Goal: Task Accomplishment & Management: Manage account settings

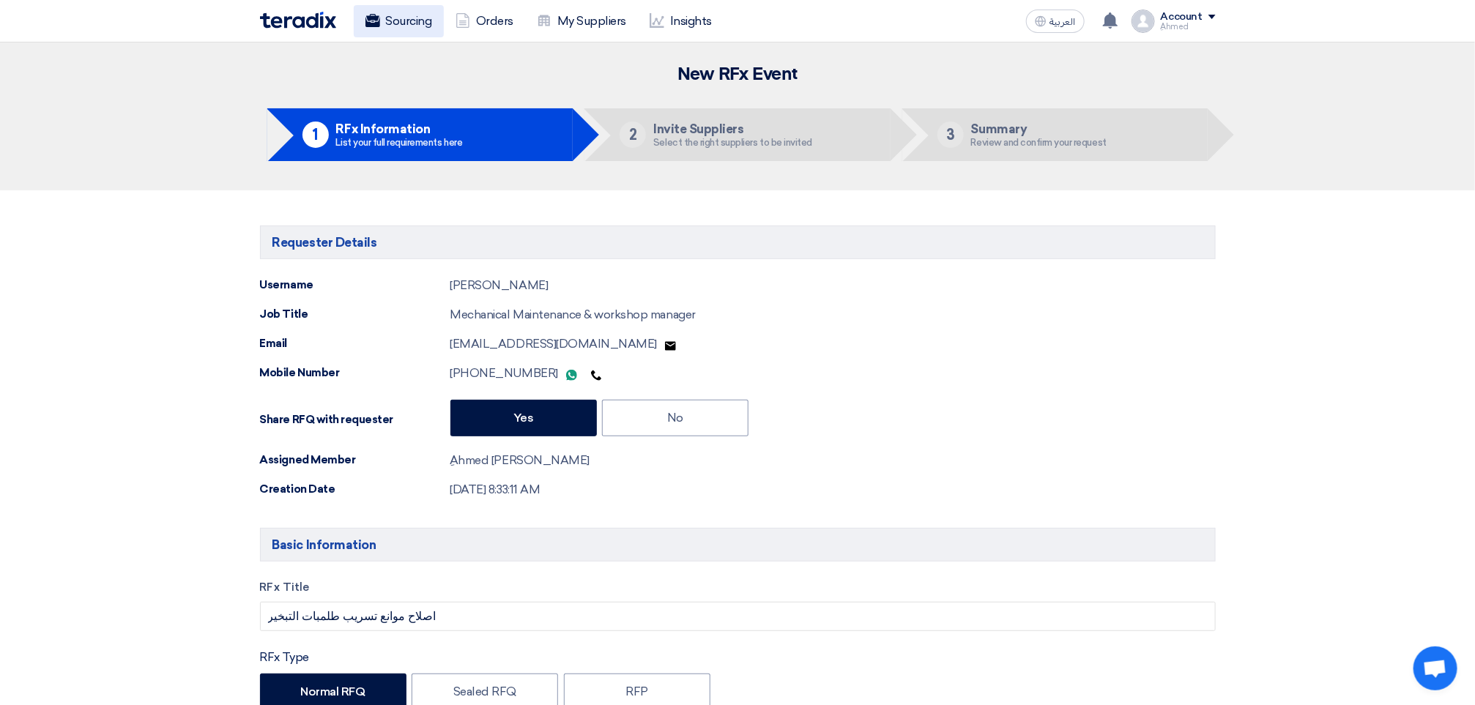
click at [407, 18] on link "Sourcing" at bounding box center [399, 21] width 90 height 32
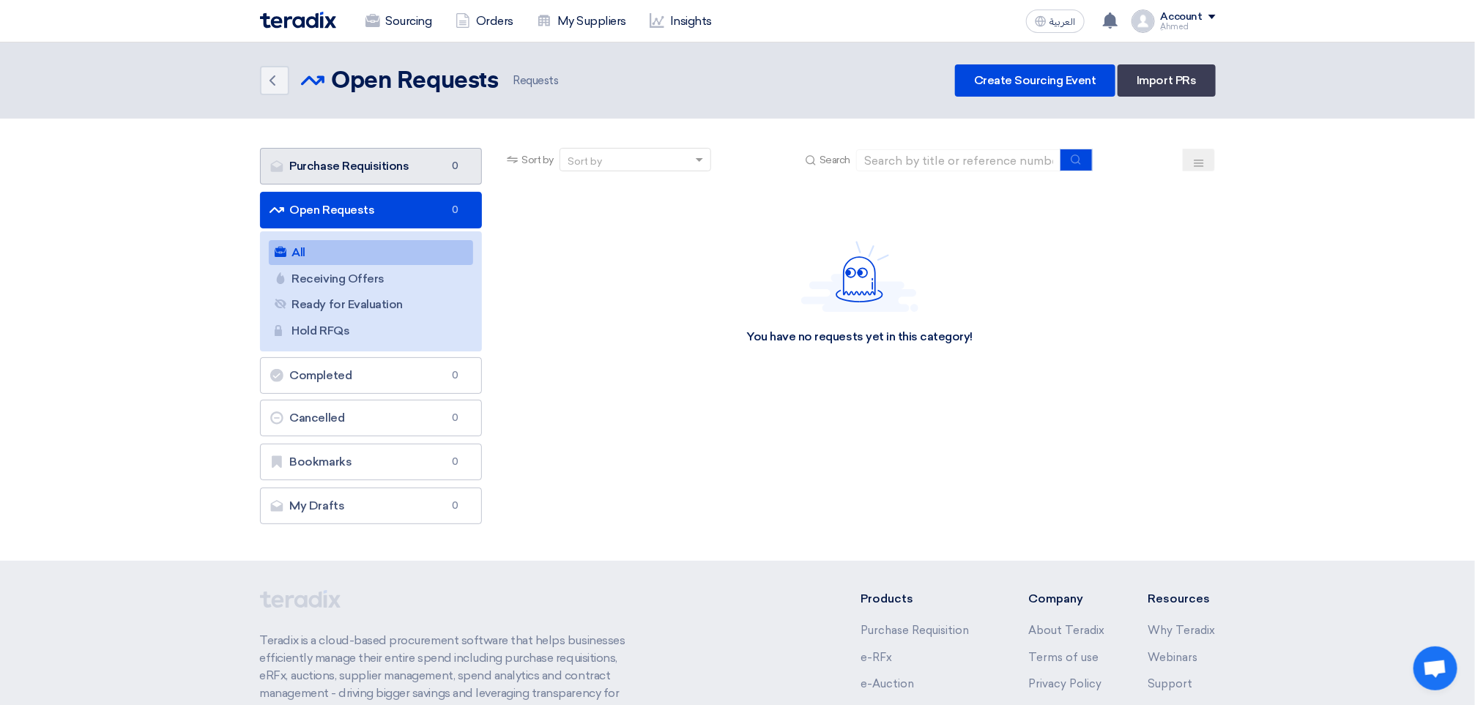
click at [358, 152] on link "Purchase Requisitions Purchase Requisitions 0" at bounding box center [371, 166] width 223 height 37
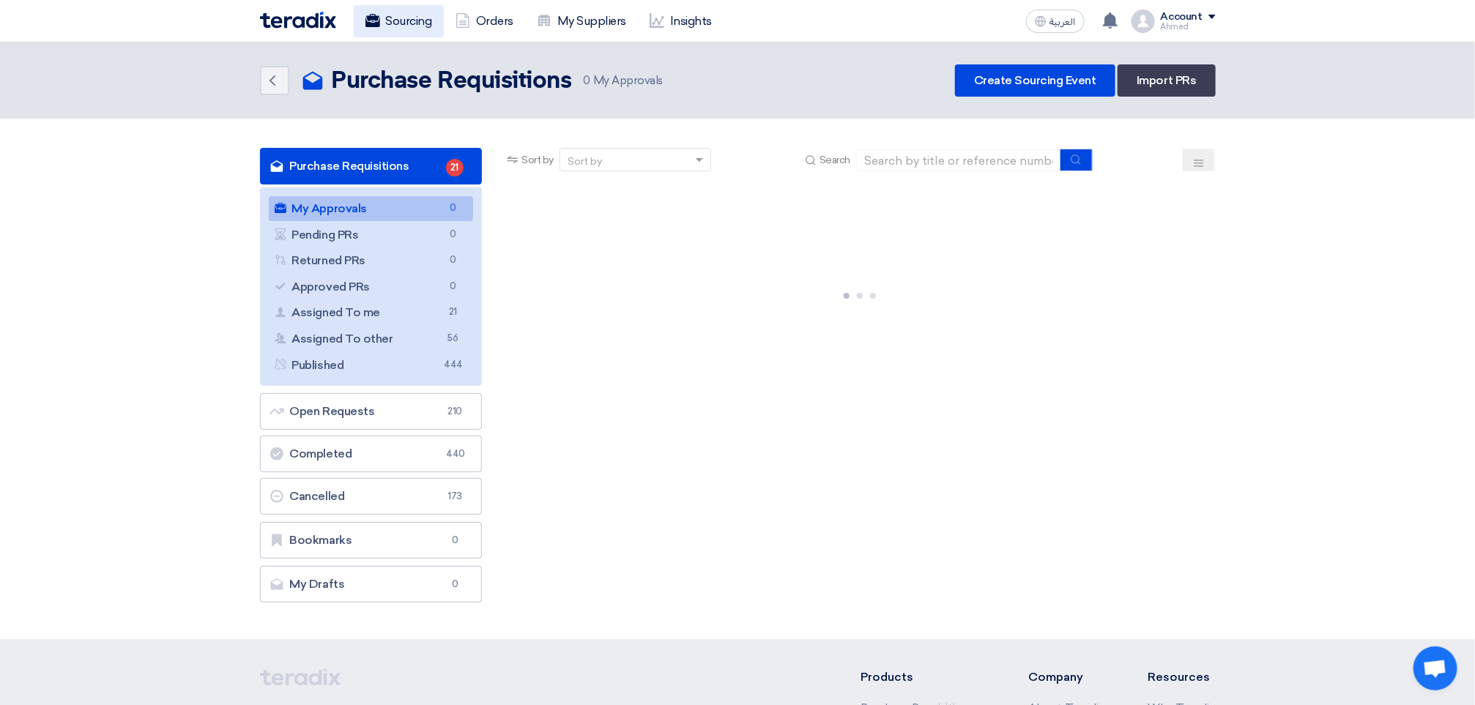
click at [396, 22] on link "Sourcing" at bounding box center [399, 21] width 90 height 32
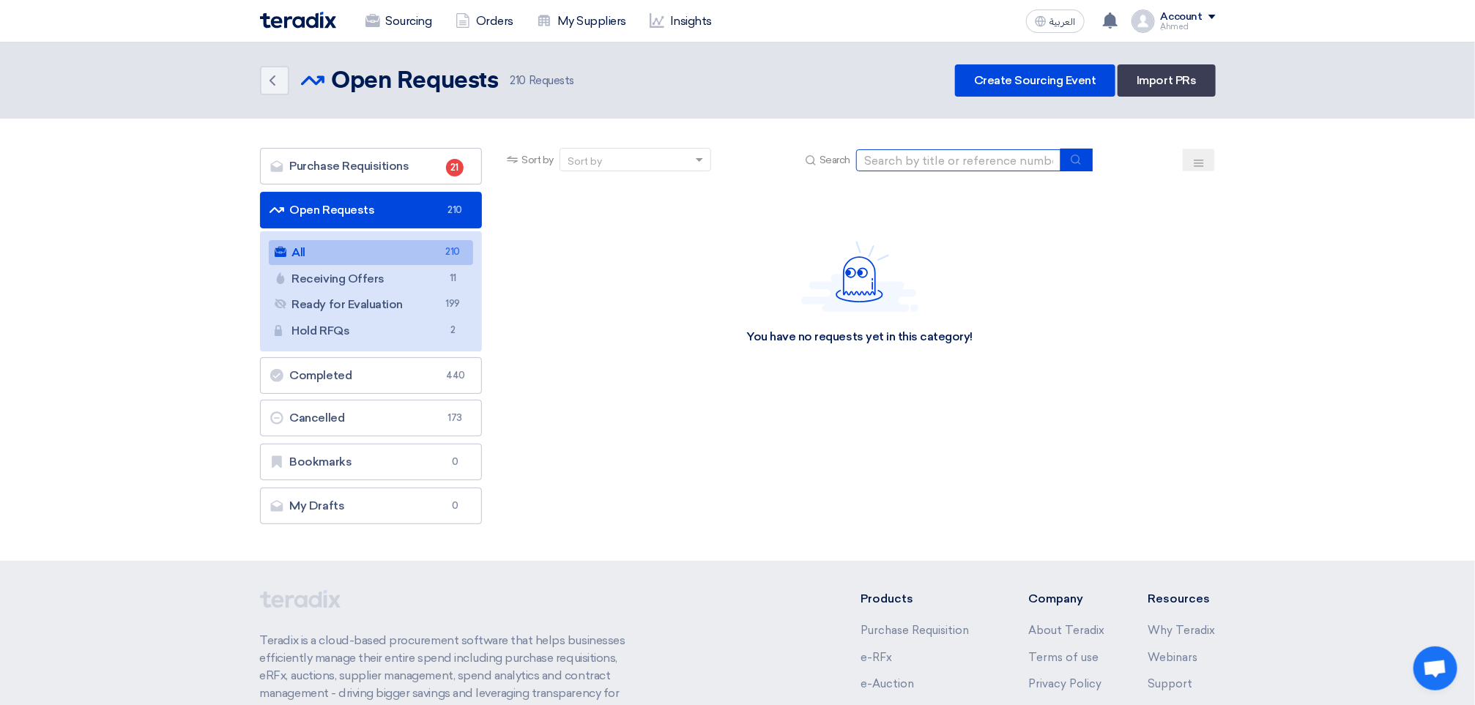
click at [927, 152] on input at bounding box center [958, 160] width 205 height 22
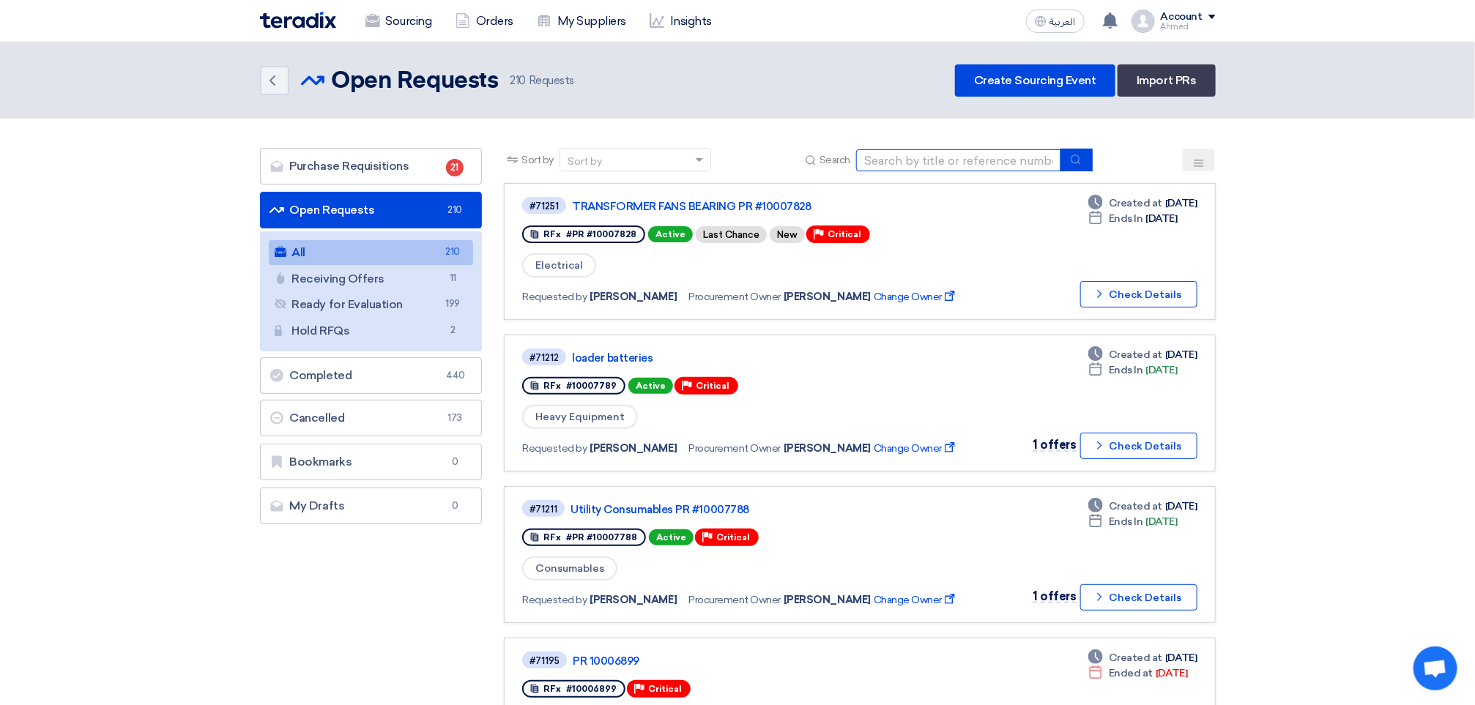
paste input "70816"
type input "70816"
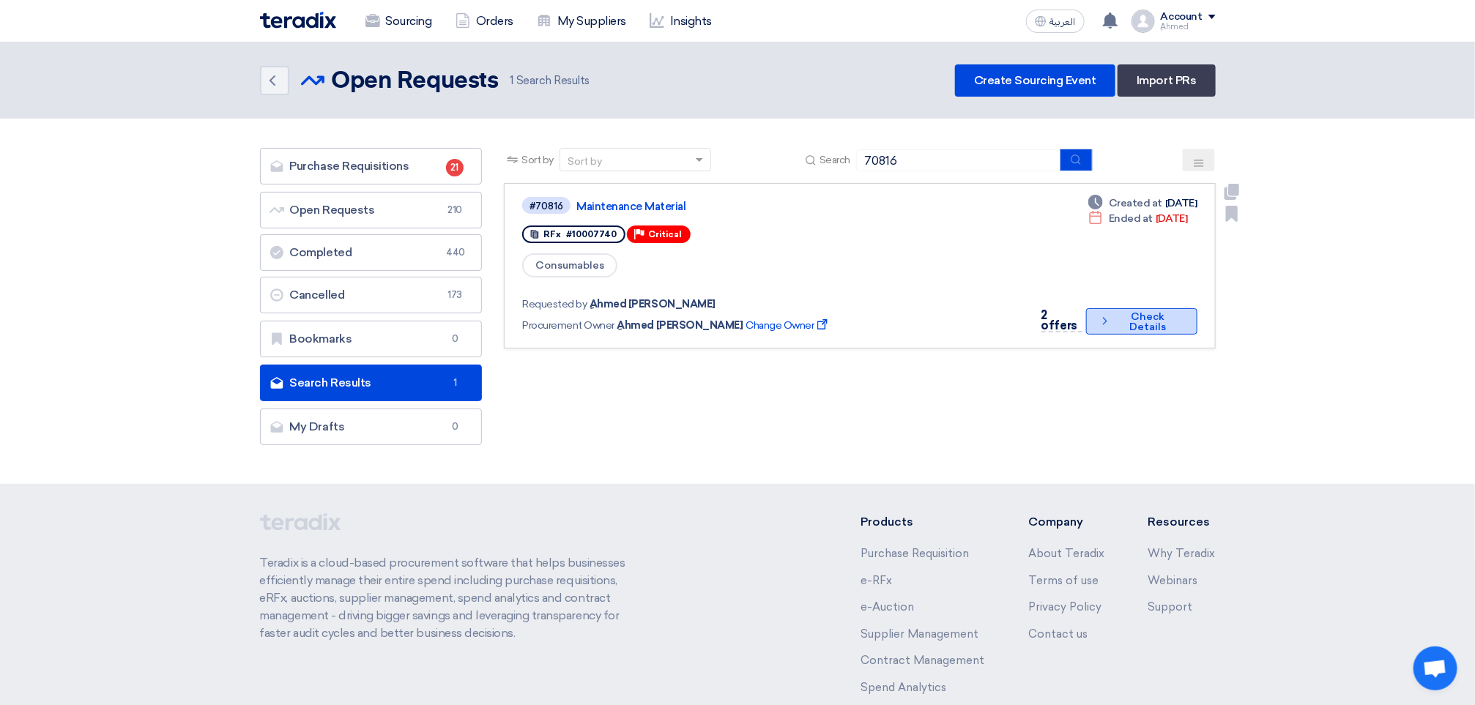
click at [1121, 308] on button "Check details Check Details" at bounding box center [1141, 321] width 111 height 26
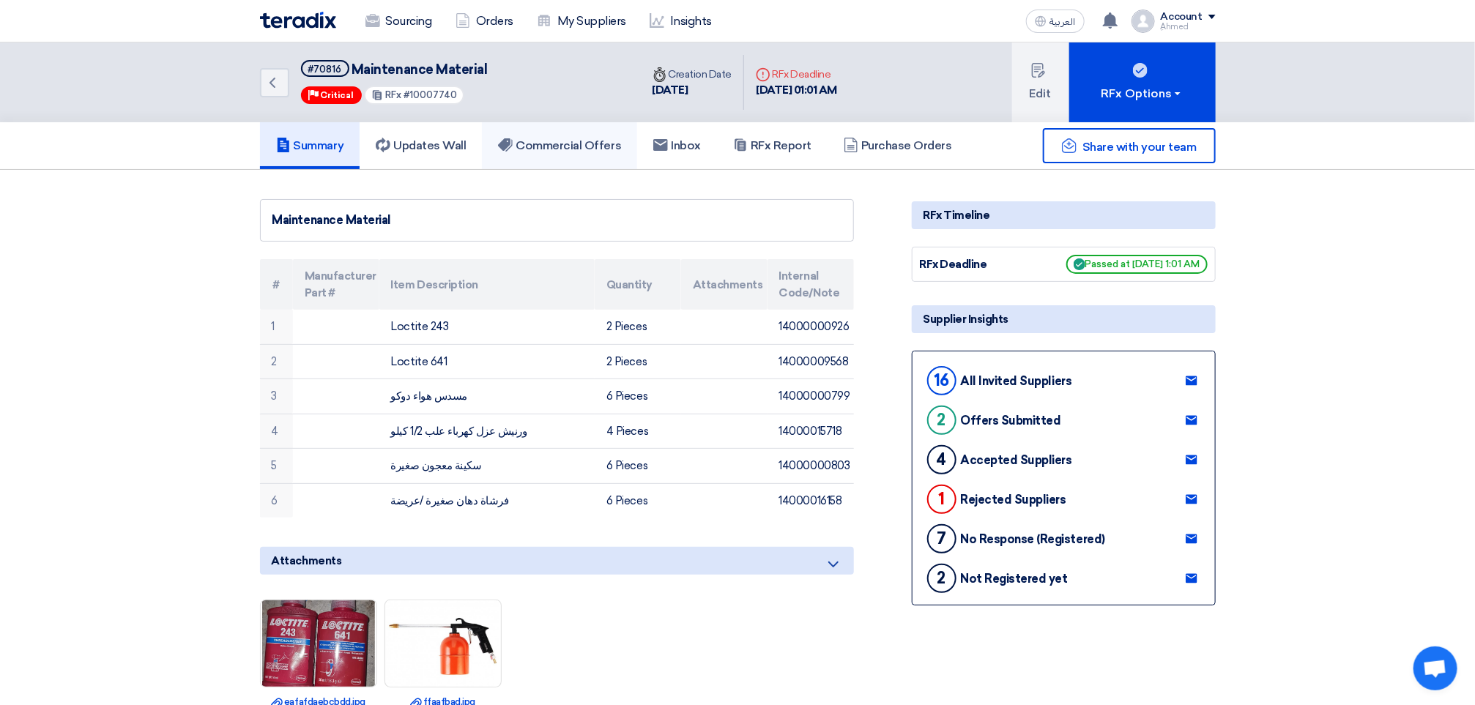
click at [532, 149] on h5 "Commercial Offers" at bounding box center [559, 145] width 123 height 15
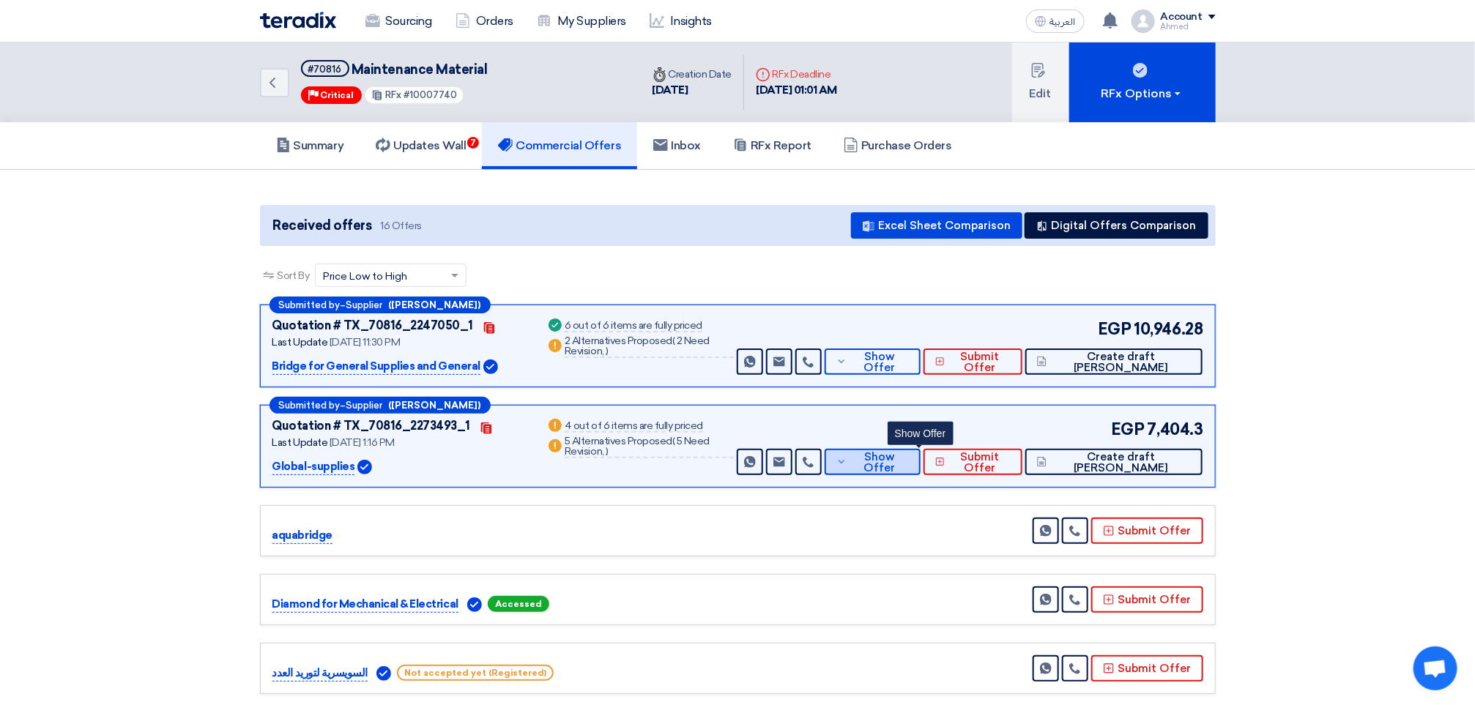
click at [908, 467] on span "Show Offer" at bounding box center [879, 463] width 58 height 22
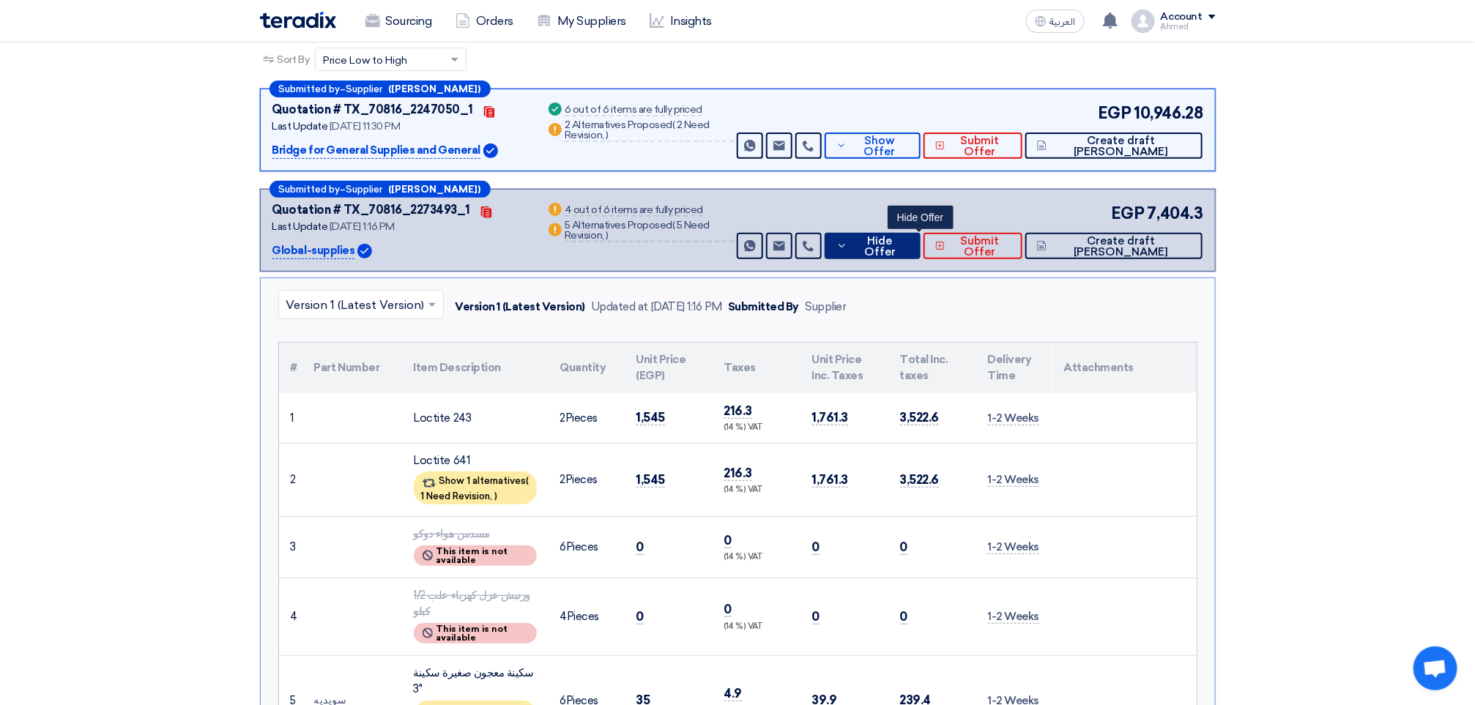
scroll to position [220, 0]
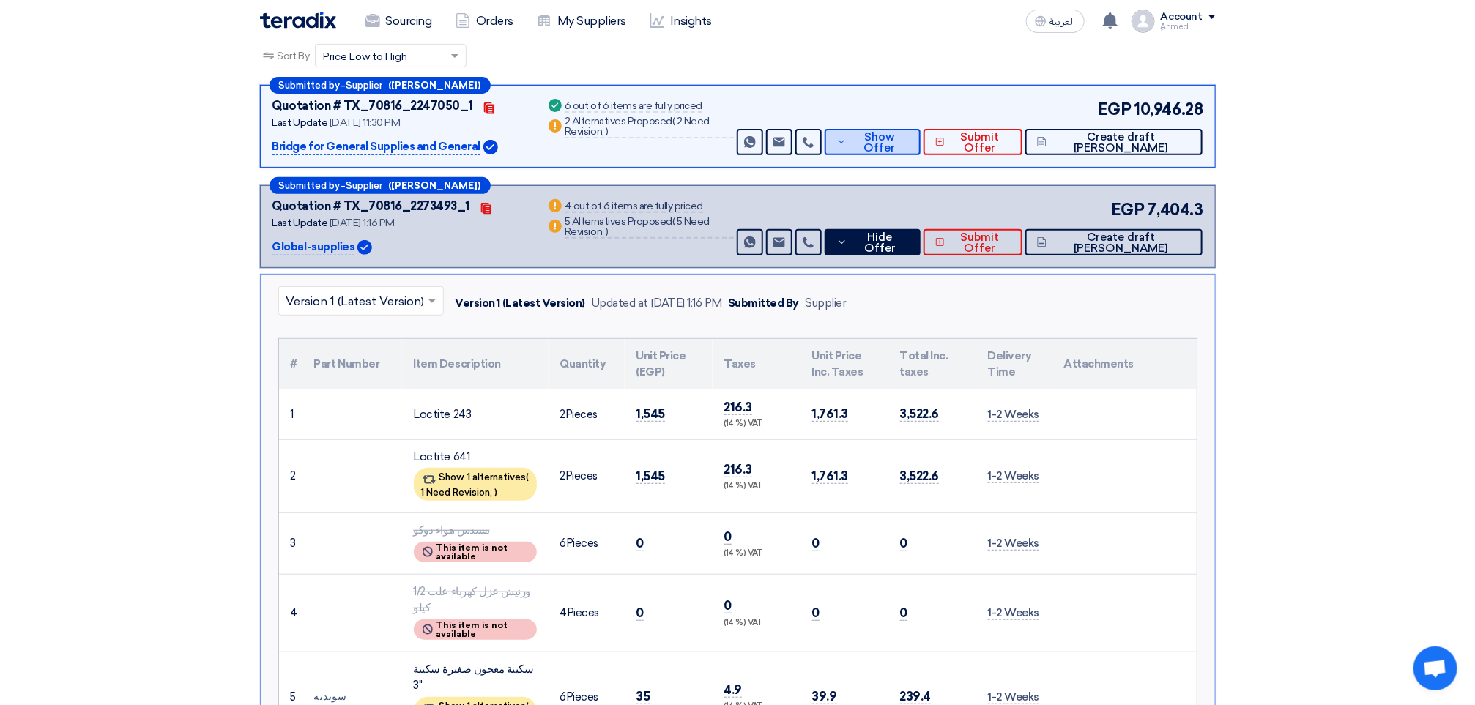
click at [908, 135] on span "Show Offer" at bounding box center [879, 143] width 58 height 22
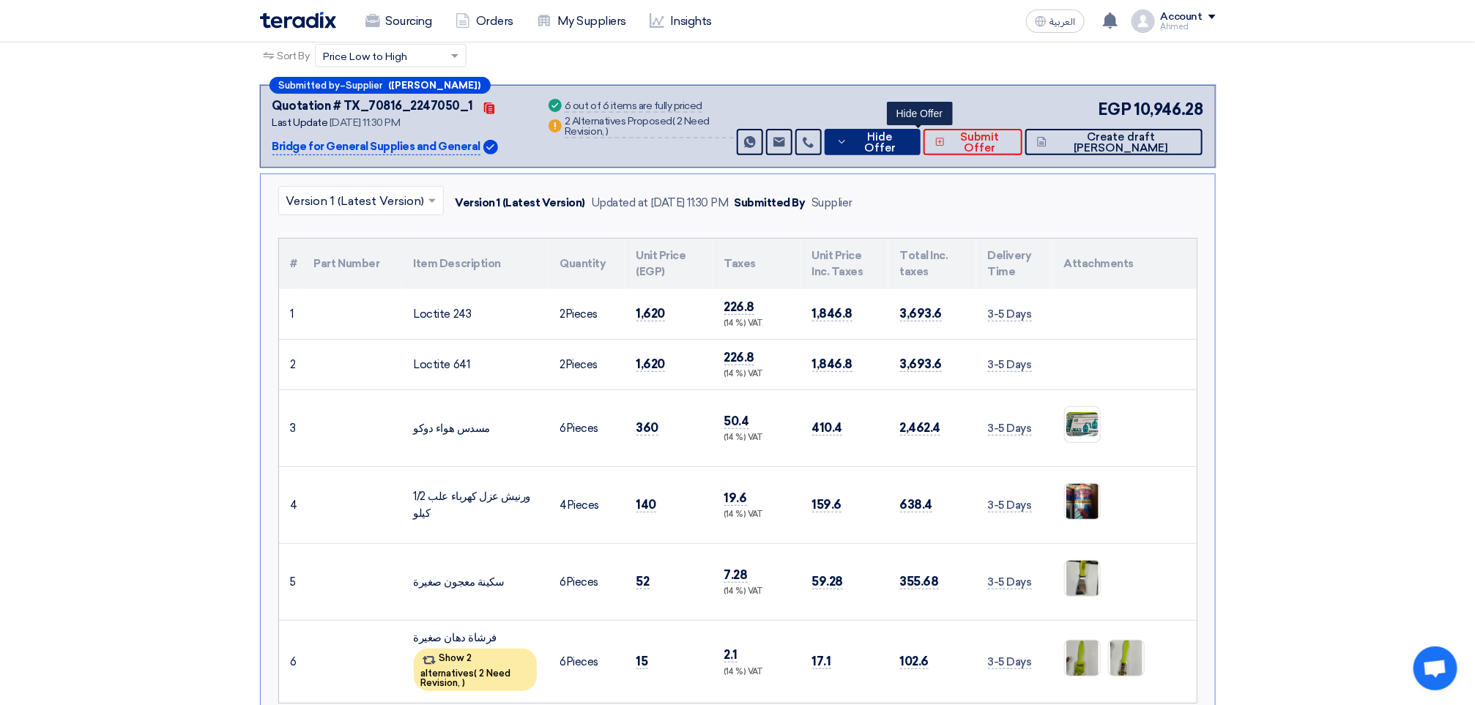
click at [921, 150] on button "Hide Offer" at bounding box center [873, 142] width 96 height 26
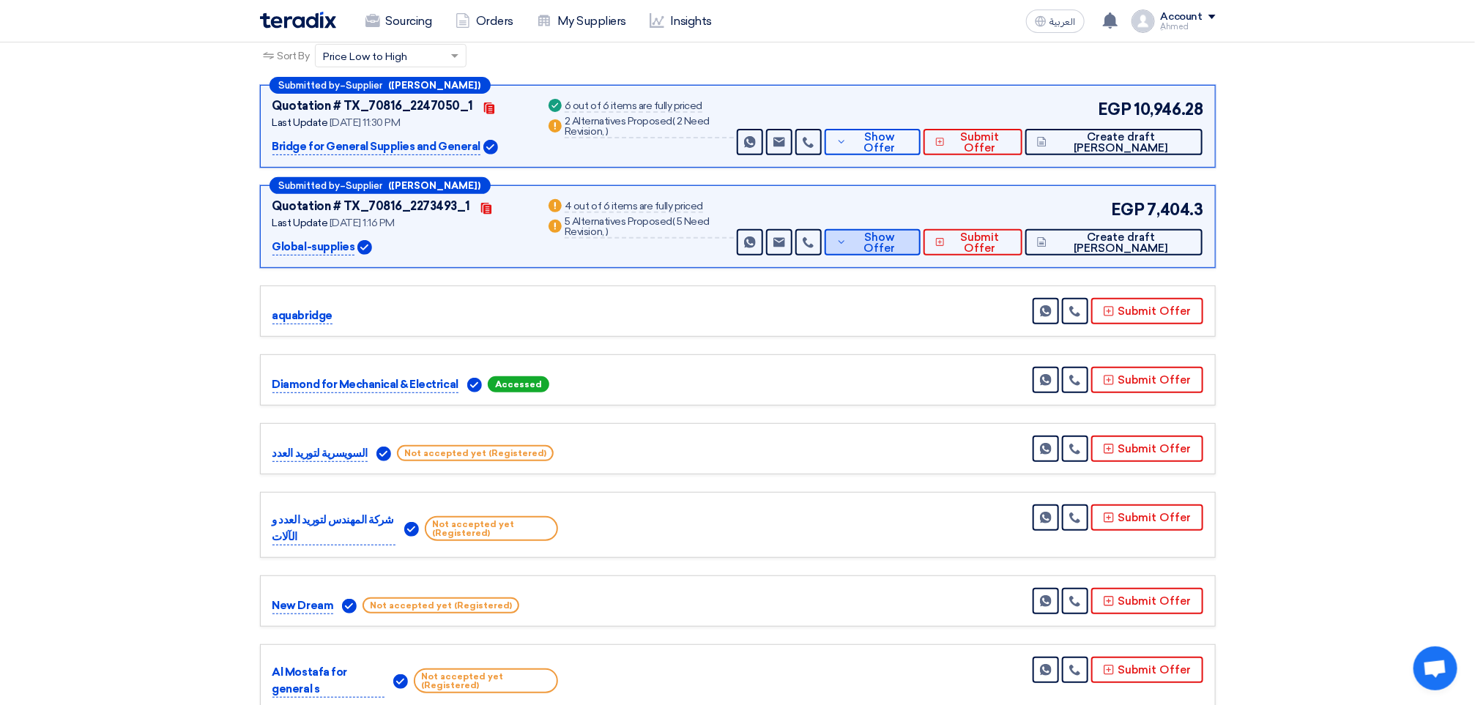
click at [908, 244] on span "Show Offer" at bounding box center [879, 243] width 58 height 22
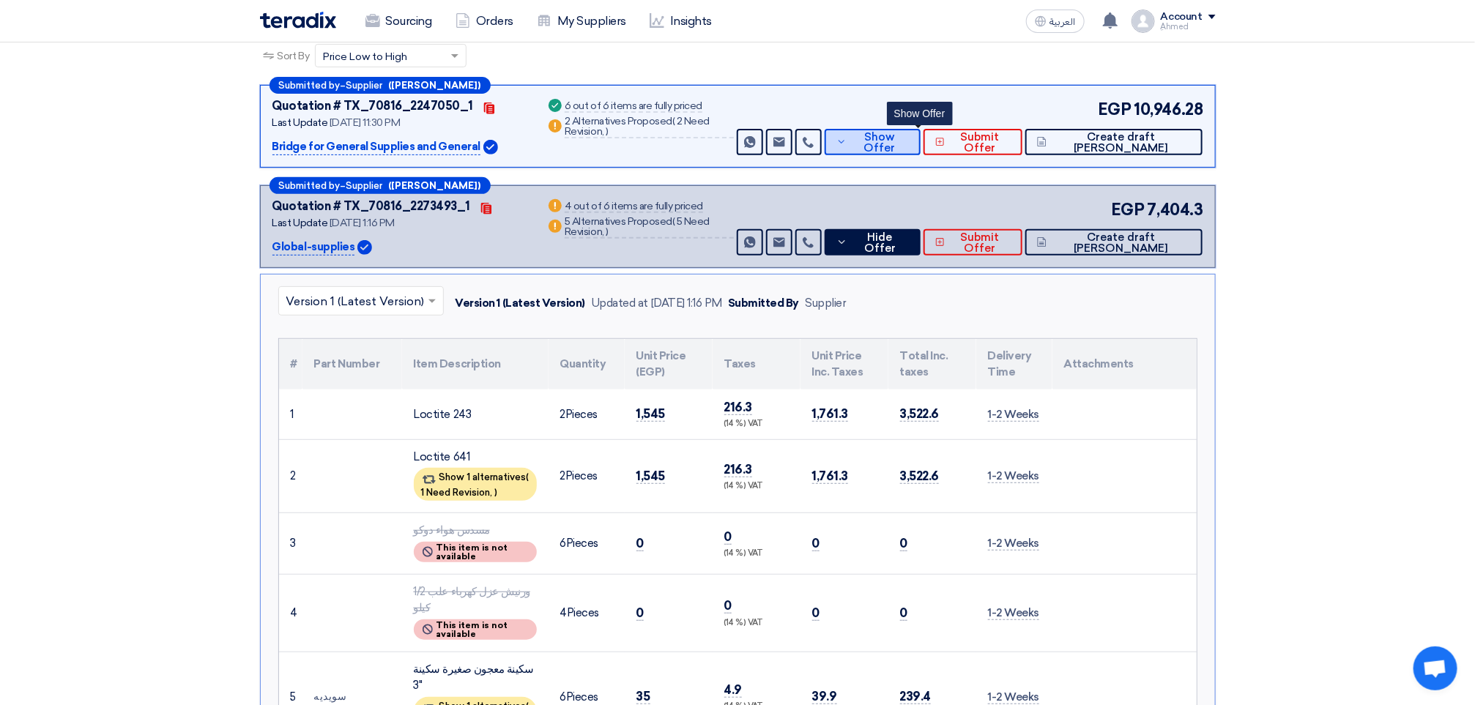
click at [908, 139] on span "Show Offer" at bounding box center [879, 143] width 58 height 22
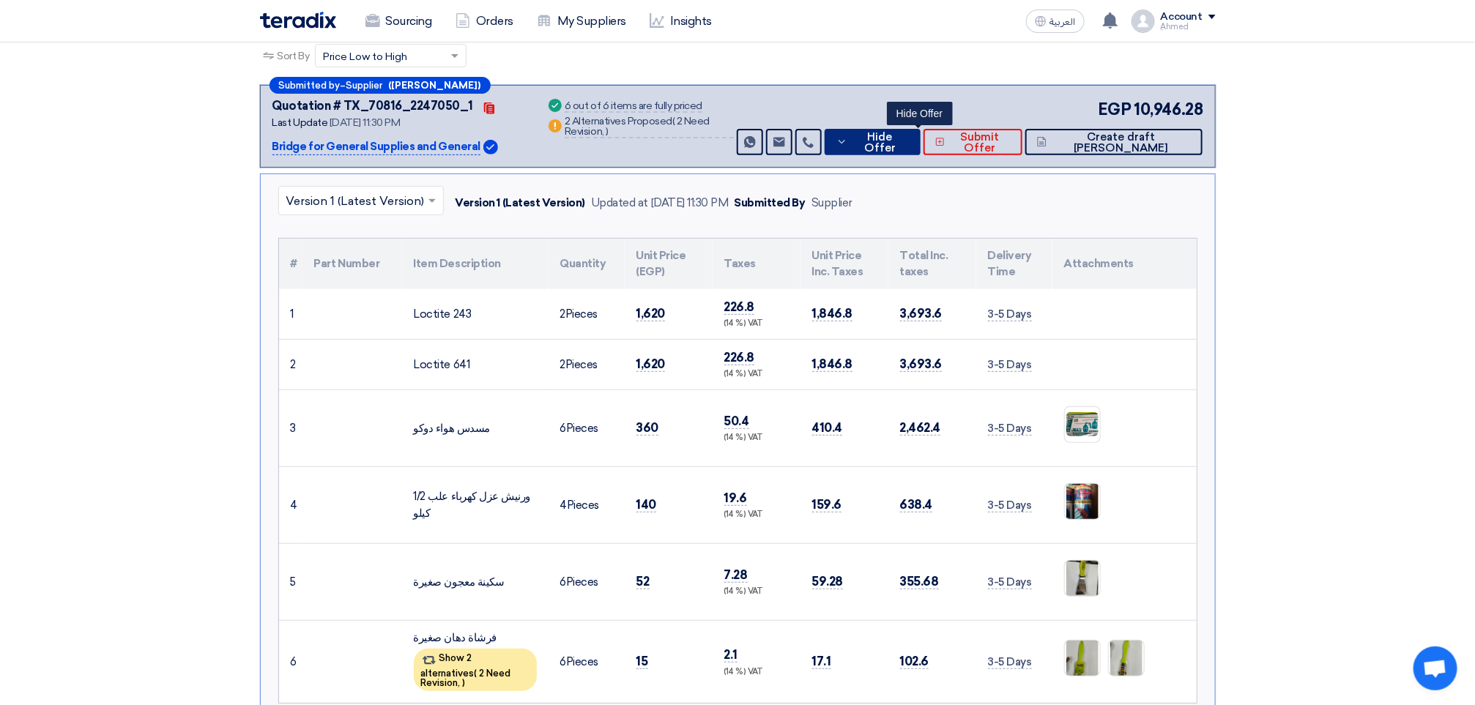
click at [908, 144] on span "Hide Offer" at bounding box center [879, 143] width 57 height 22
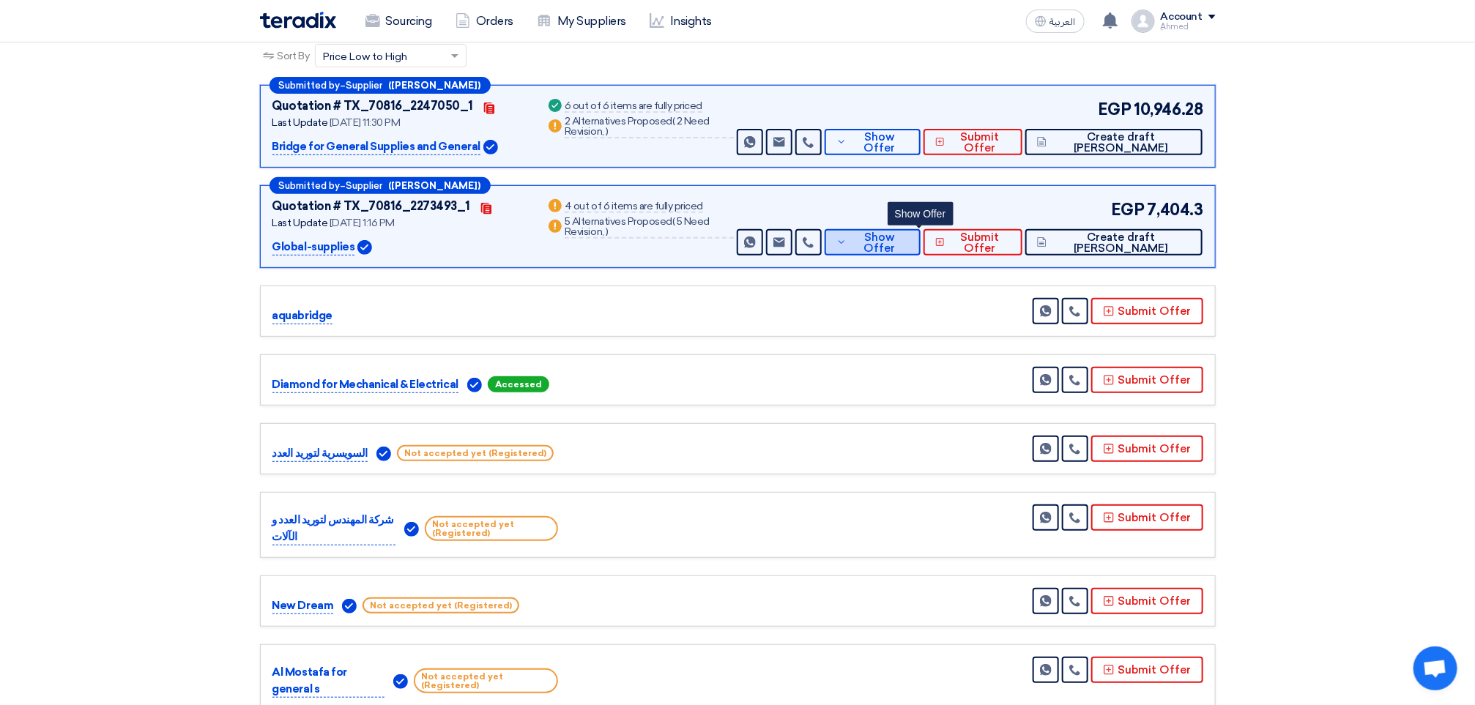
click at [908, 246] on span "Show Offer" at bounding box center [879, 243] width 58 height 22
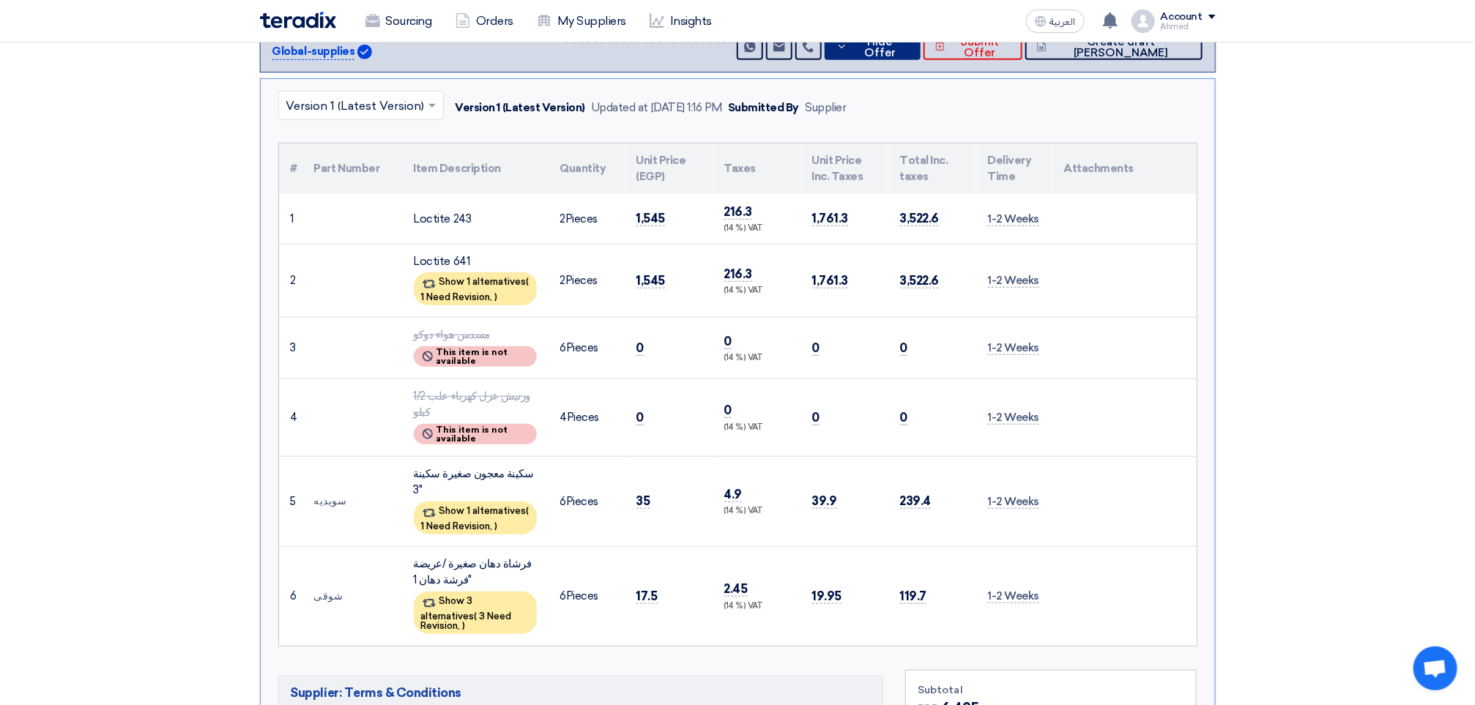
scroll to position [439, 0]
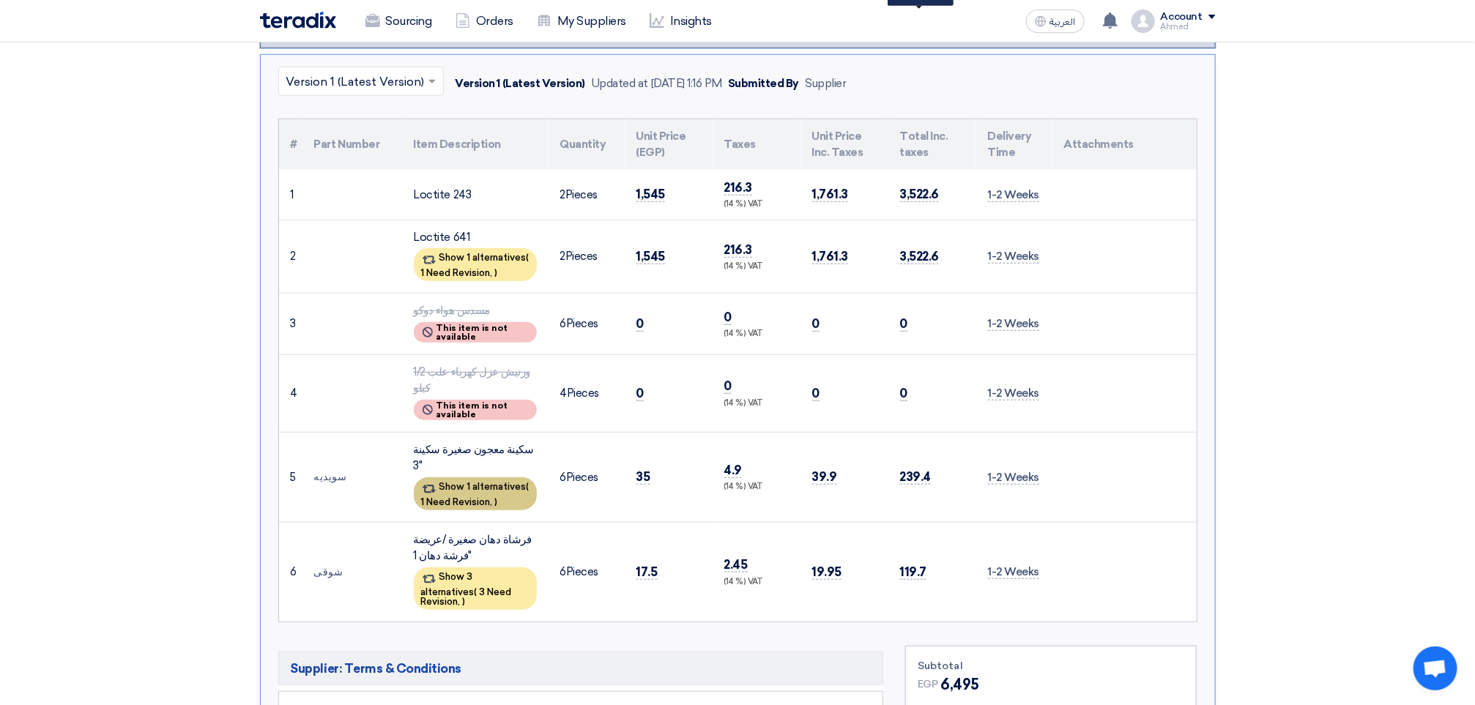
click at [467, 478] on div "Show 1 alternatives ( 1 Need Revision, )" at bounding box center [475, 494] width 123 height 33
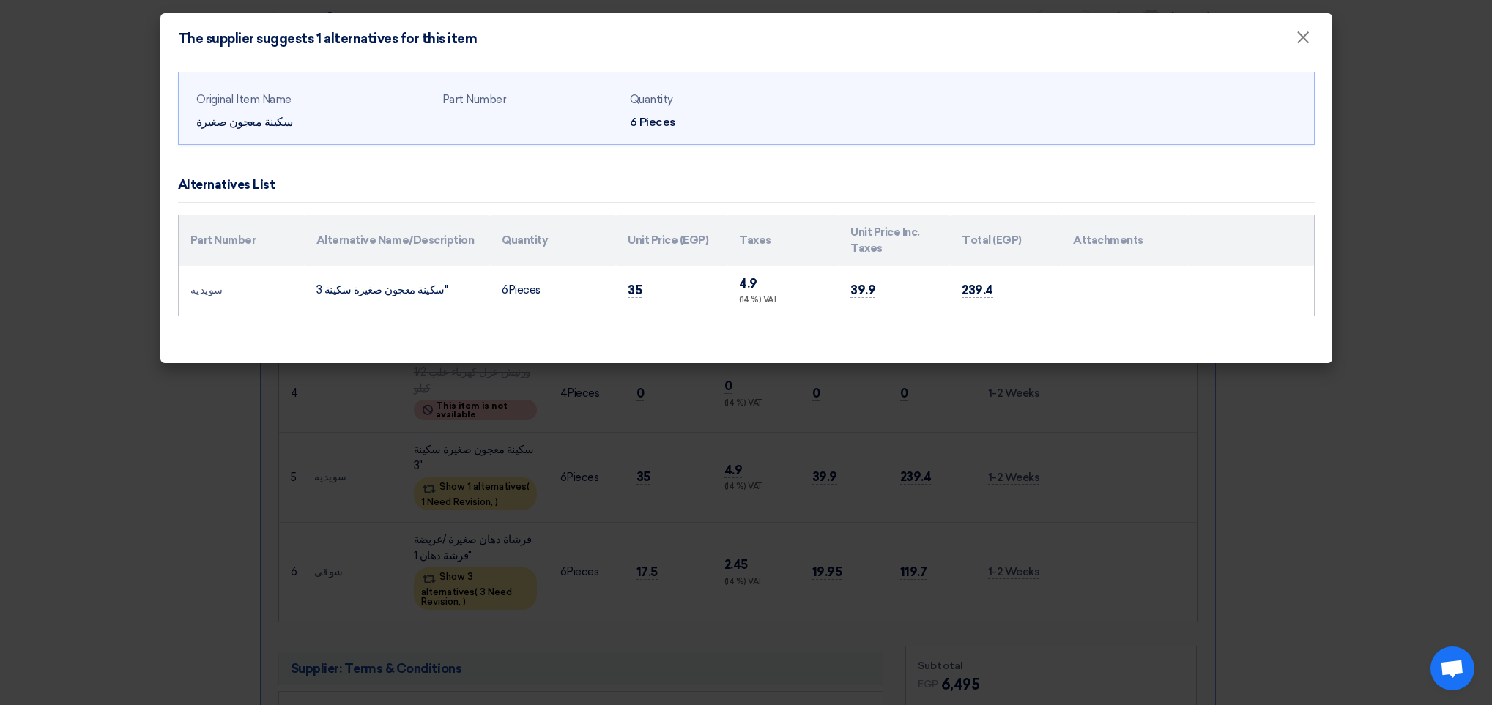
click at [218, 414] on modal-container "The supplier suggests 1 alternatives for this item × Original Item Name سكينة م…" at bounding box center [746, 352] width 1492 height 705
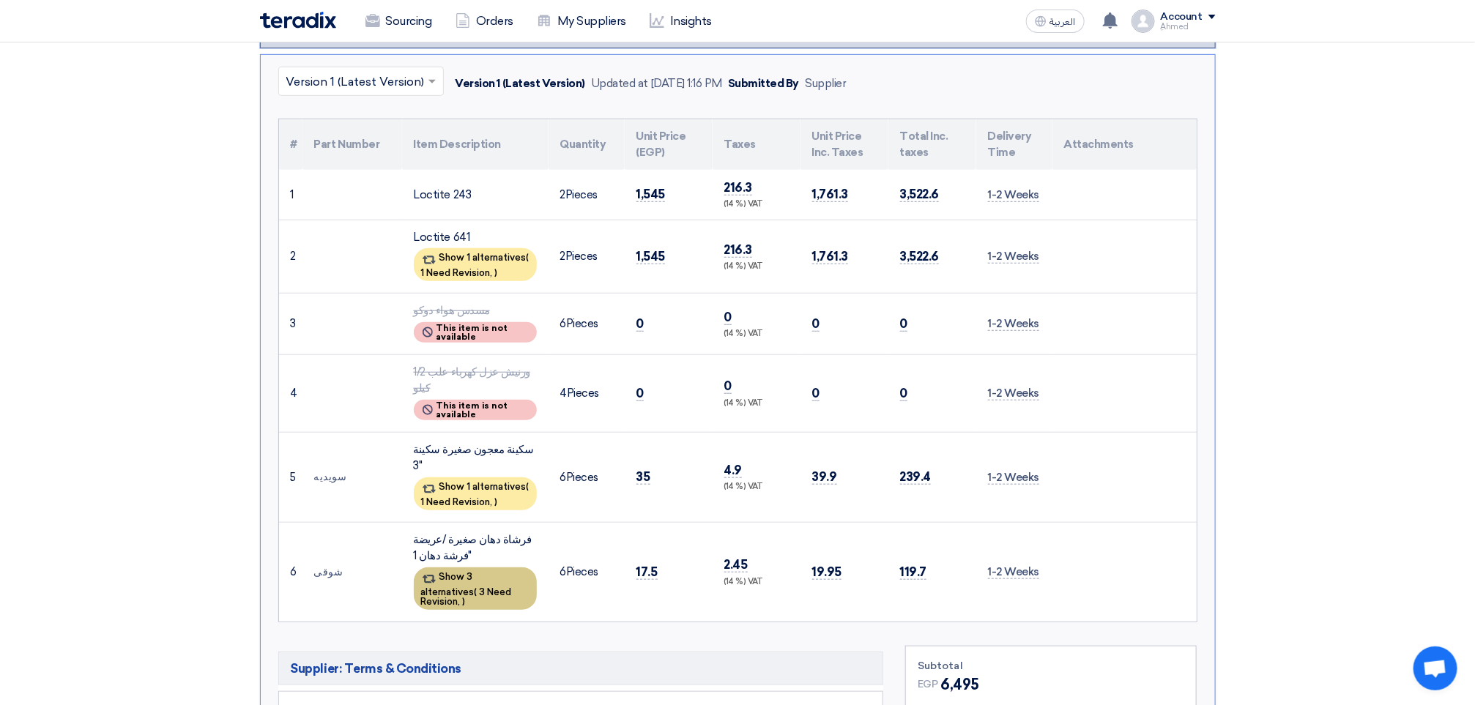
click at [484, 568] on div "Show 3 alternatives ( 3 Need Revision, )" at bounding box center [475, 589] width 123 height 42
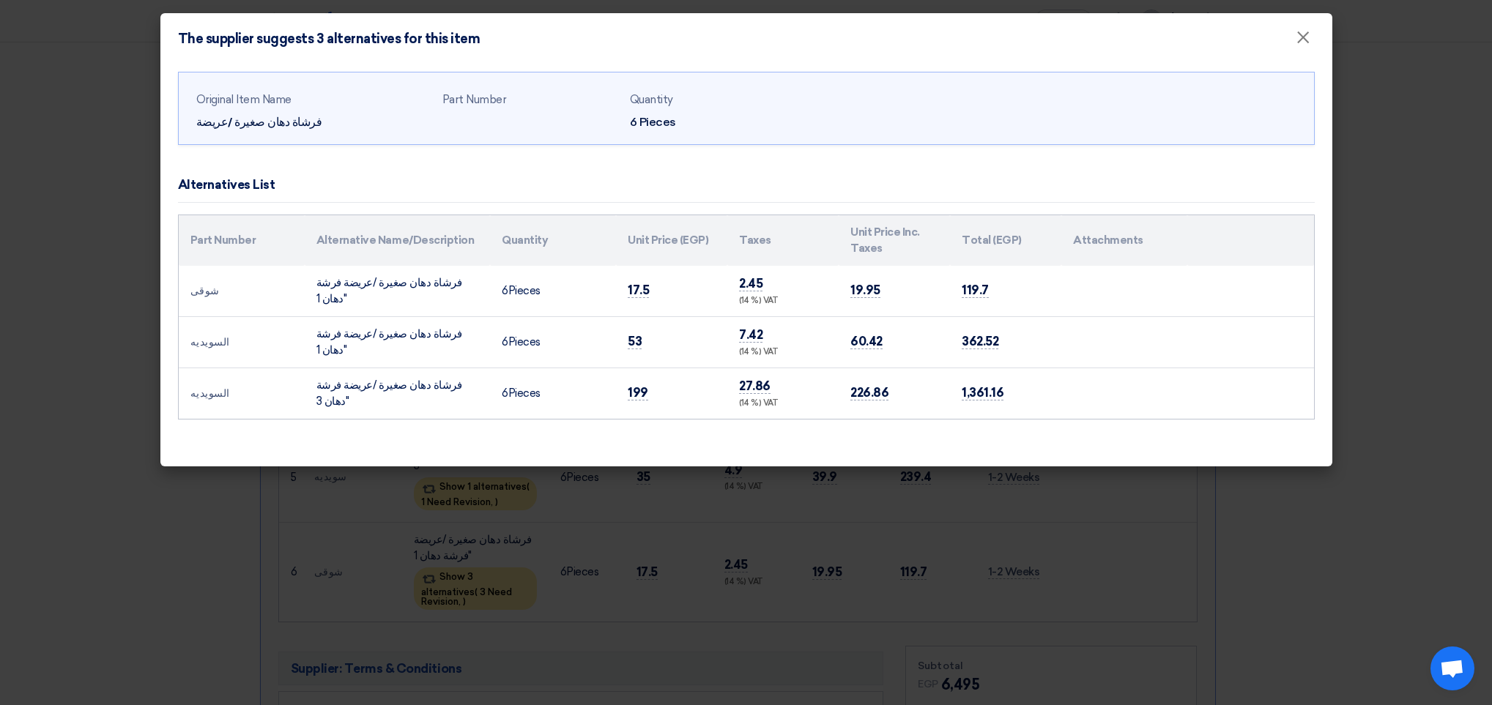
click at [192, 514] on modal-container "The supplier suggests 3 alternatives for this item × Original Item Name فرشاة د…" at bounding box center [746, 352] width 1492 height 705
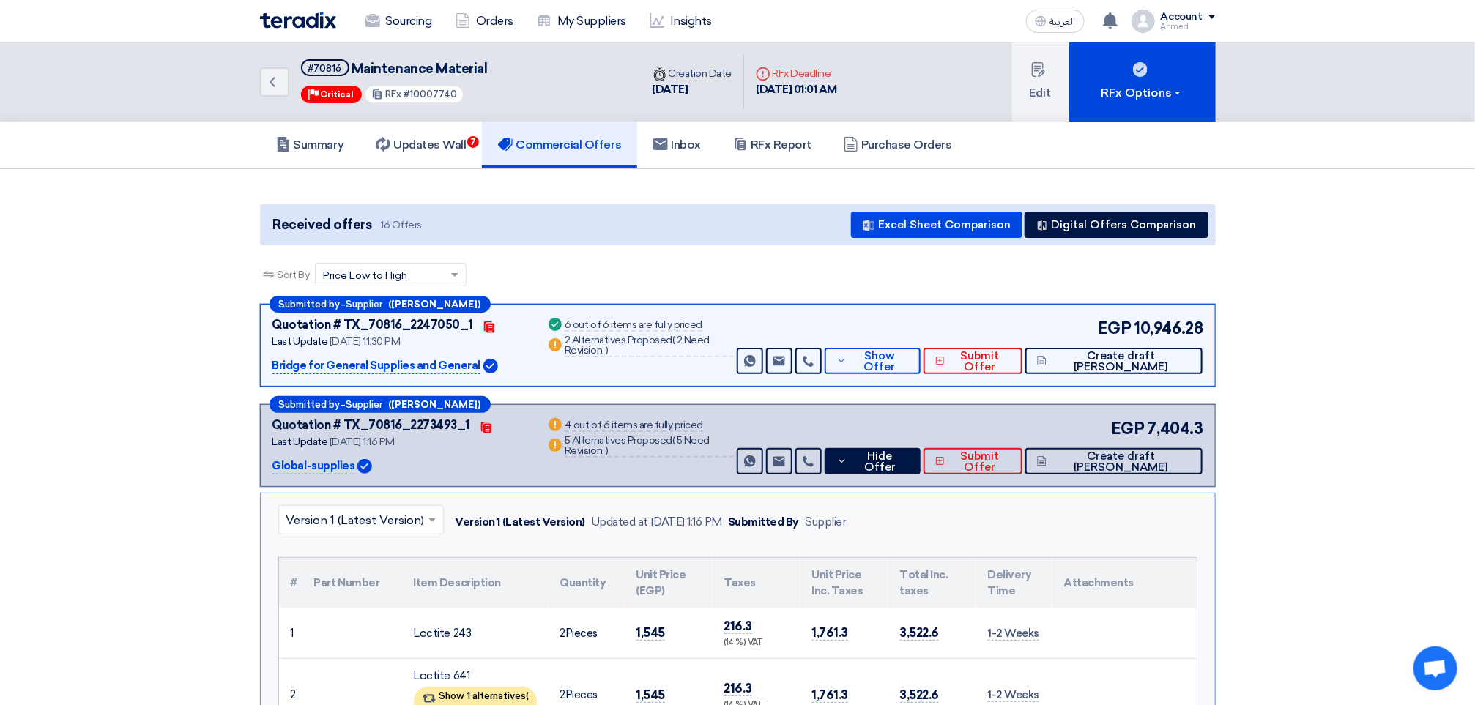
scroll to position [0, 0]
click at [902, 450] on button "Hide Offer" at bounding box center [873, 462] width 96 height 26
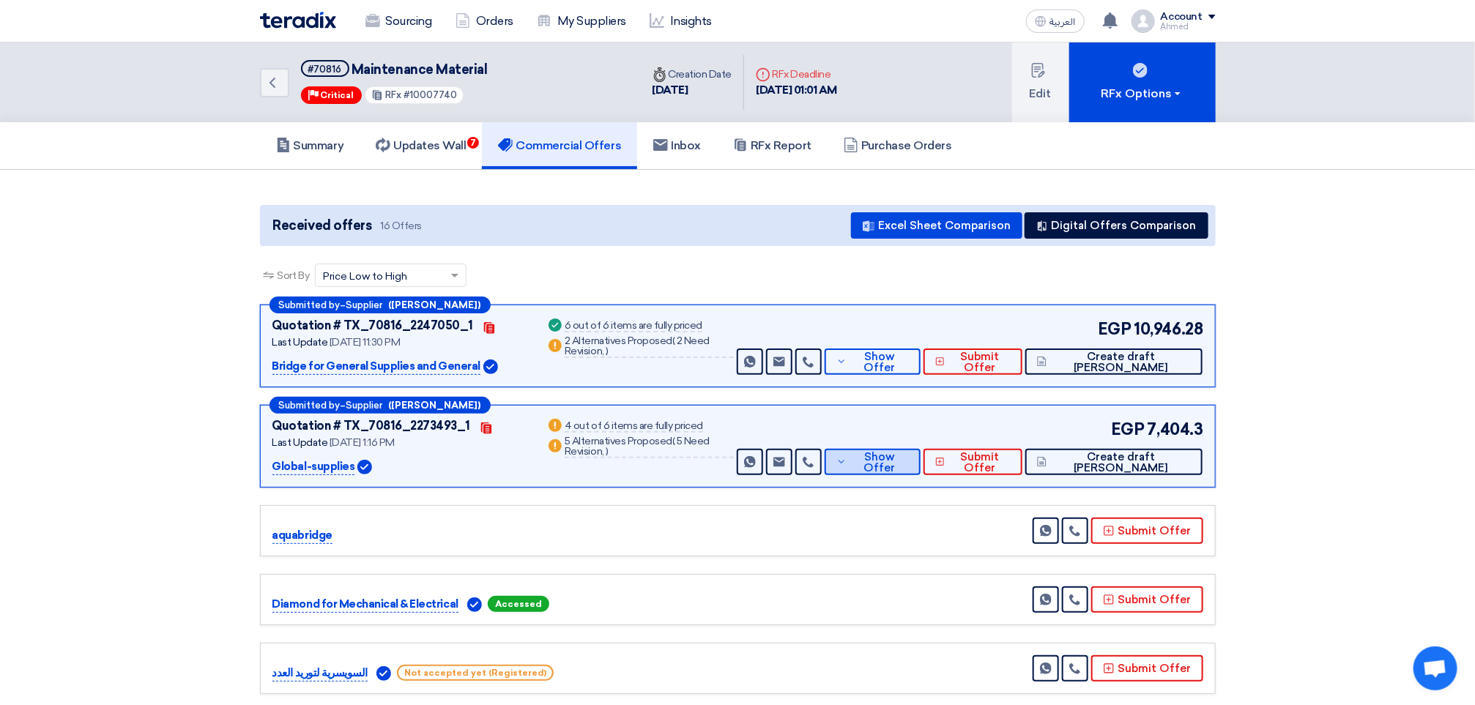
click at [908, 467] on span "Show Offer" at bounding box center [879, 463] width 58 height 22
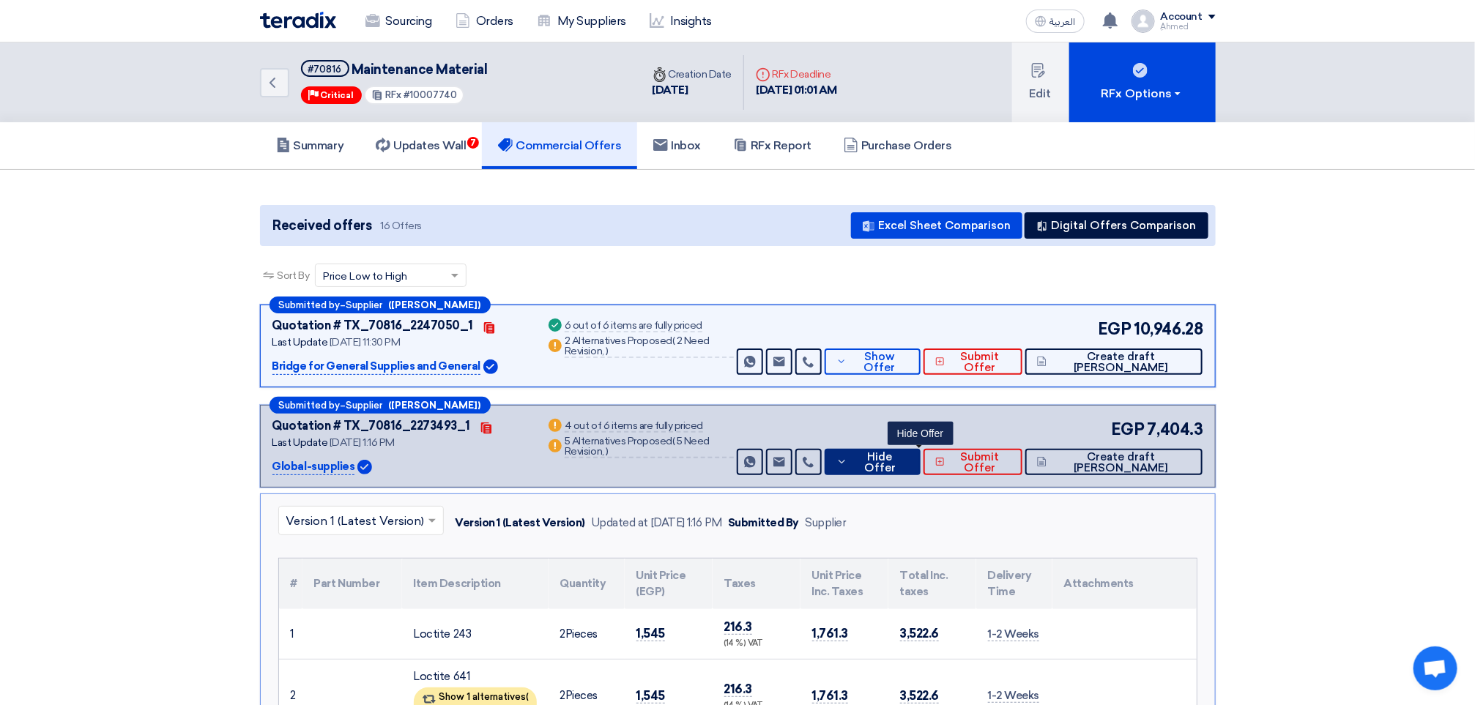
click at [908, 466] on span "Hide Offer" at bounding box center [879, 463] width 57 height 22
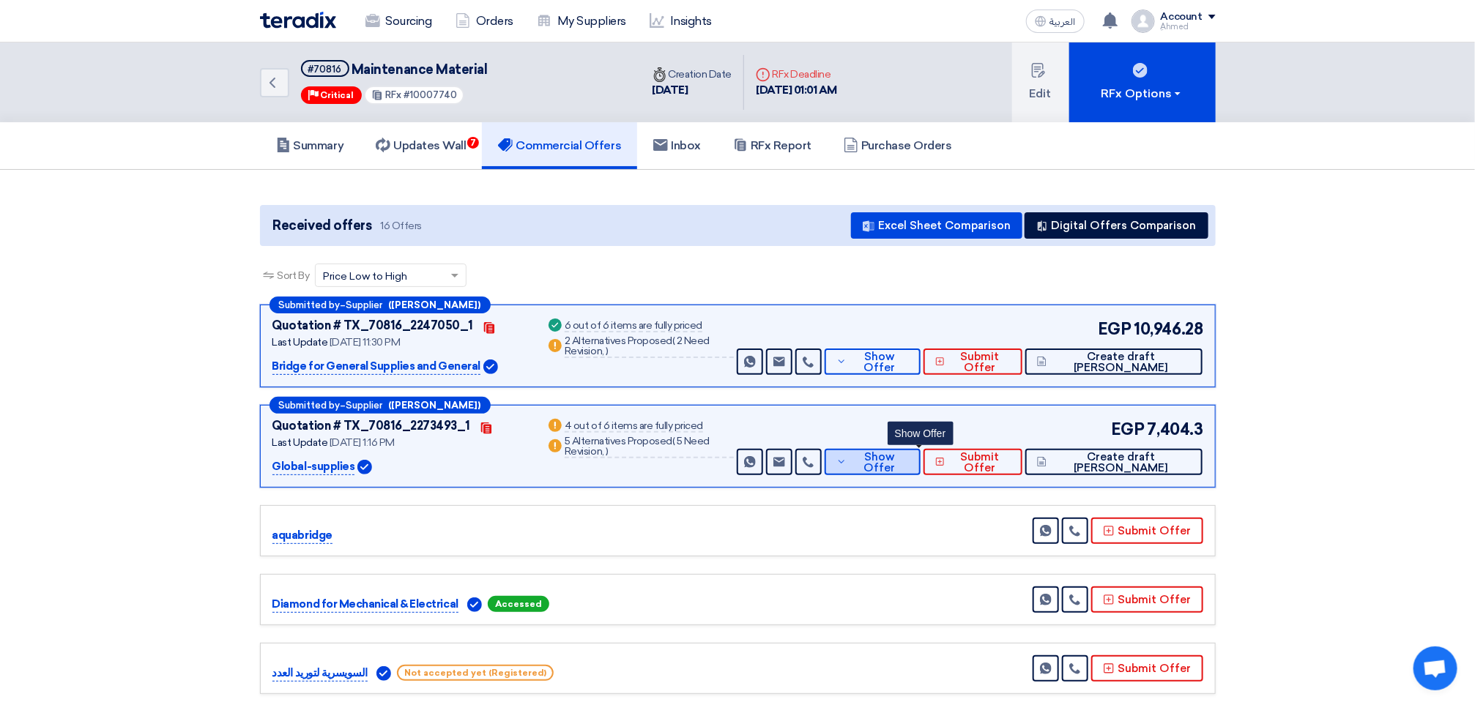
click at [908, 466] on span "Show Offer" at bounding box center [879, 463] width 58 height 22
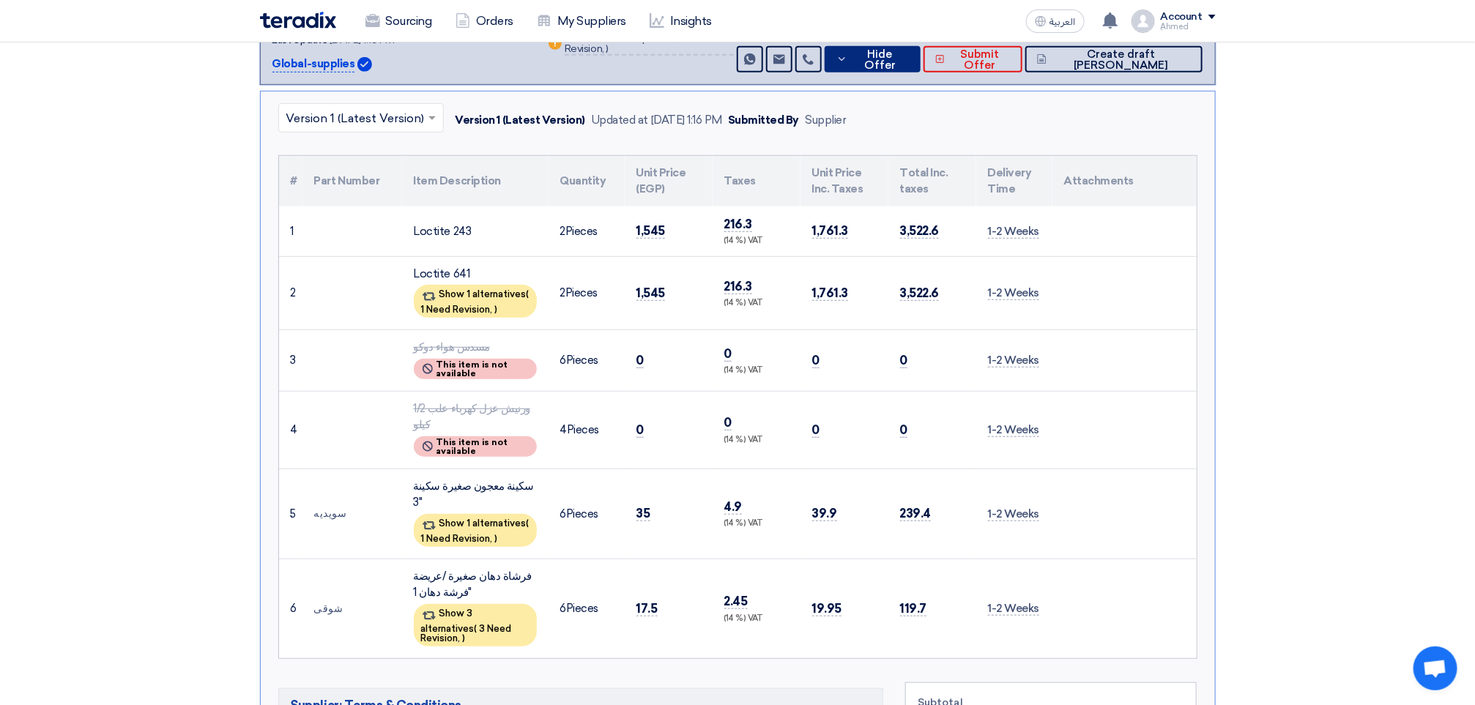
scroll to position [439, 0]
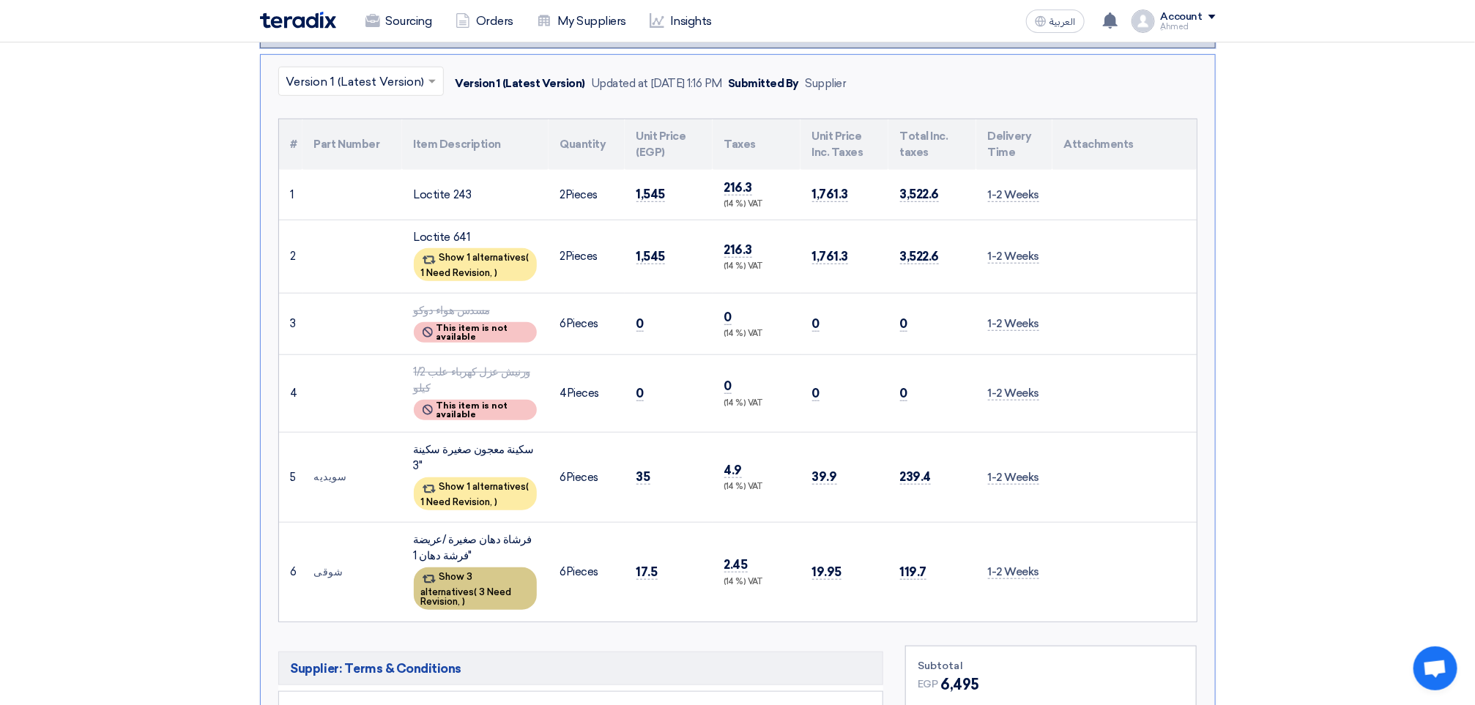
click at [489, 568] on div "Show 3 alternatives ( 3 Need Revision, )" at bounding box center [475, 589] width 123 height 42
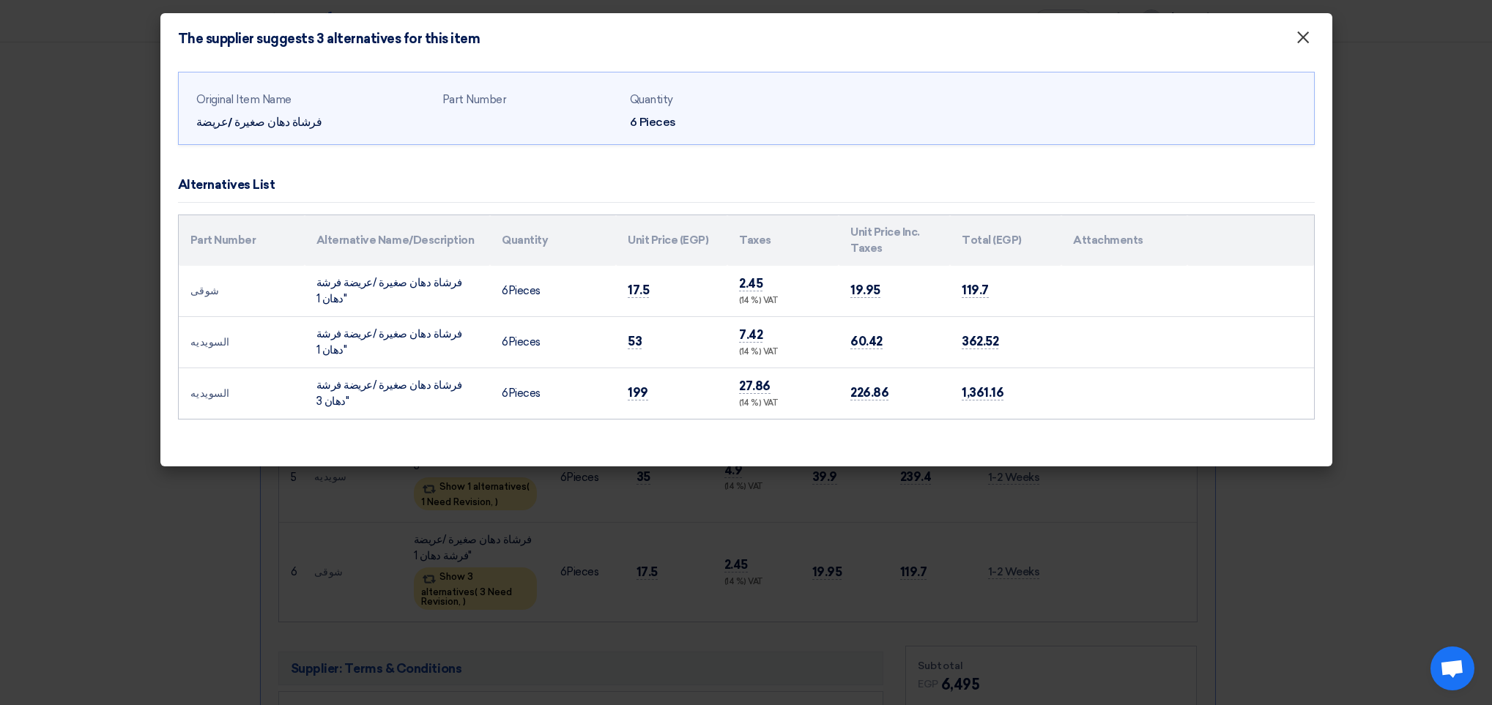
click at [1312, 34] on button "×" at bounding box center [1303, 37] width 38 height 29
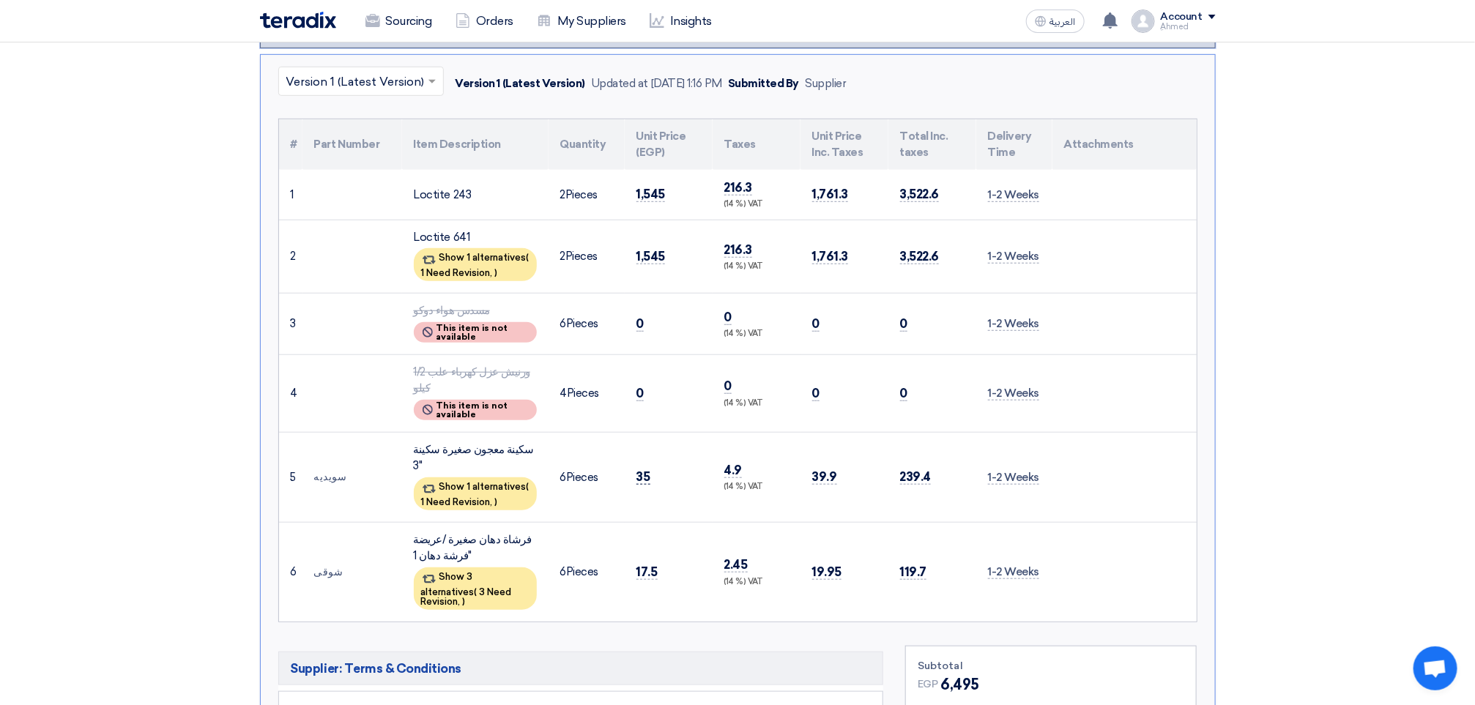
click at [644, 469] on span "35" at bounding box center [643, 476] width 14 height 15
click at [483, 478] on div "Show 1 alternatives ( 1 Need Revision, )" at bounding box center [475, 494] width 123 height 33
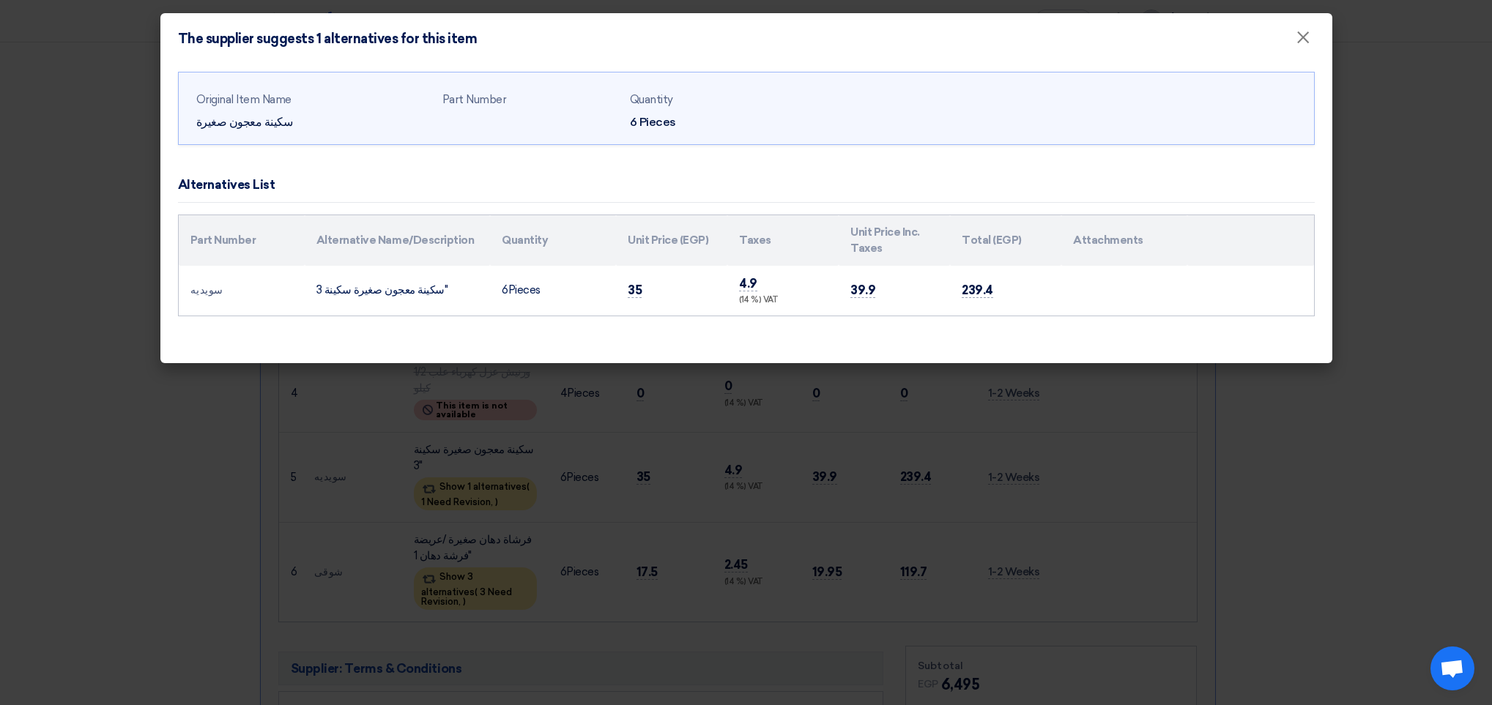
drag, startPoint x: 532, startPoint y: 450, endPoint x: 527, endPoint y: 471, distance: 21.0
click at [532, 453] on modal-container "The supplier suggests 1 alternatives for this item × Original Item Name سكينة م…" at bounding box center [746, 352] width 1492 height 705
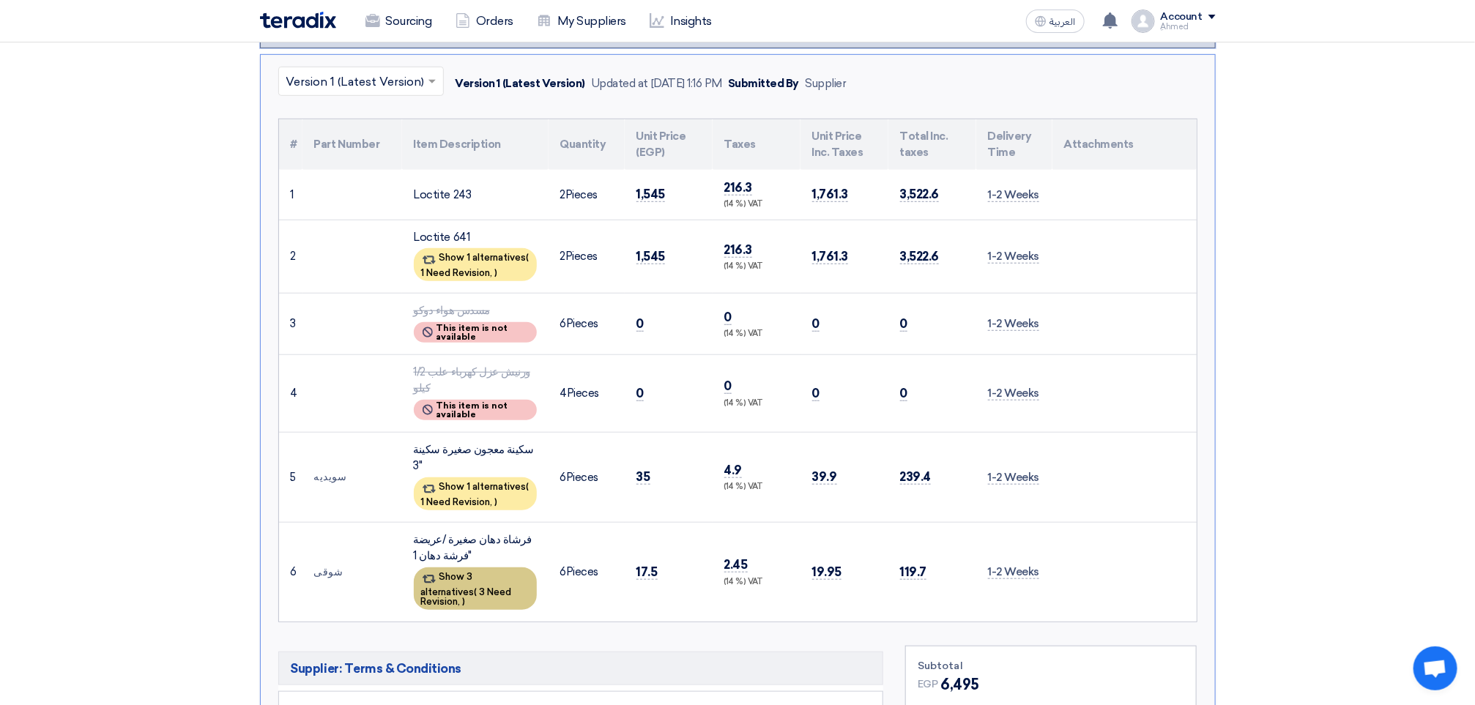
click at [482, 568] on div "Show 3 alternatives ( 3 Need Revision, )" at bounding box center [475, 589] width 123 height 42
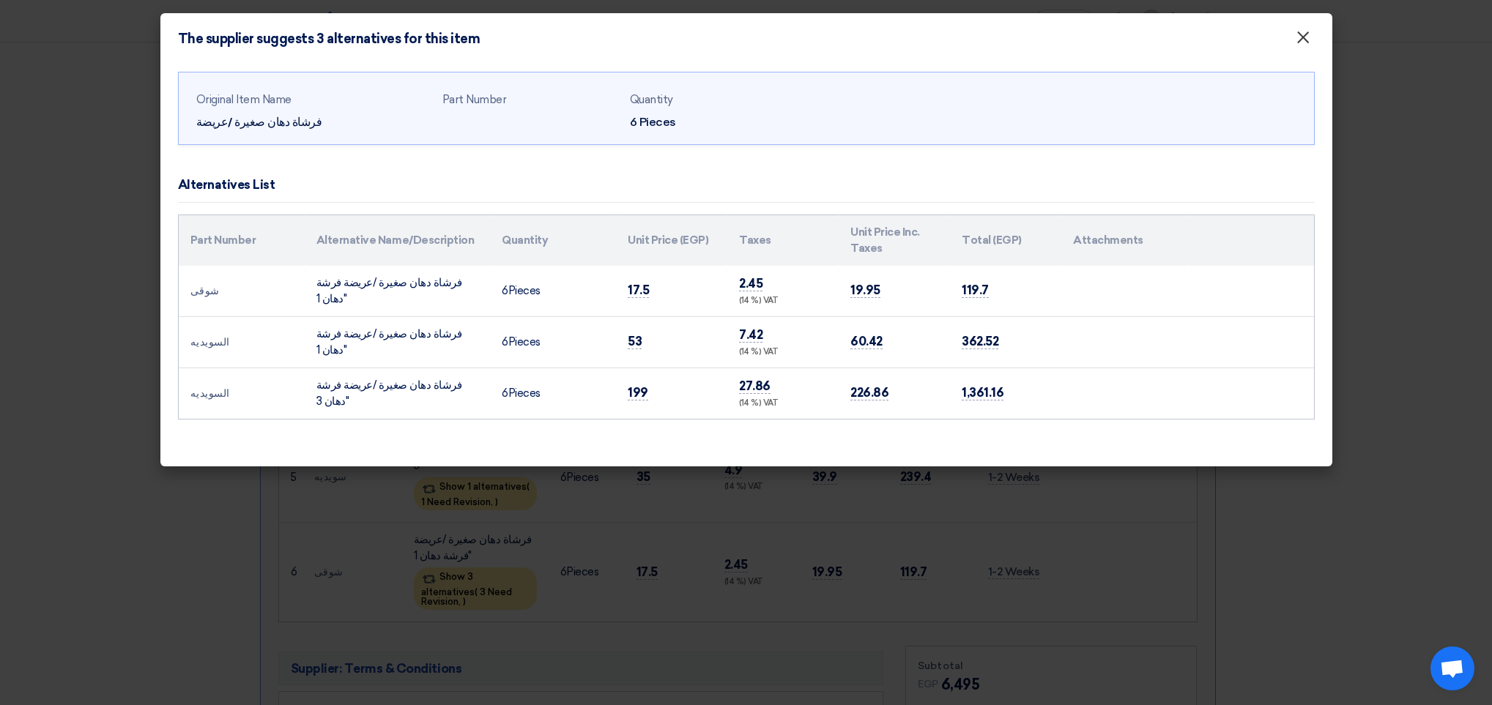
click at [1299, 44] on span "×" at bounding box center [1303, 40] width 15 height 29
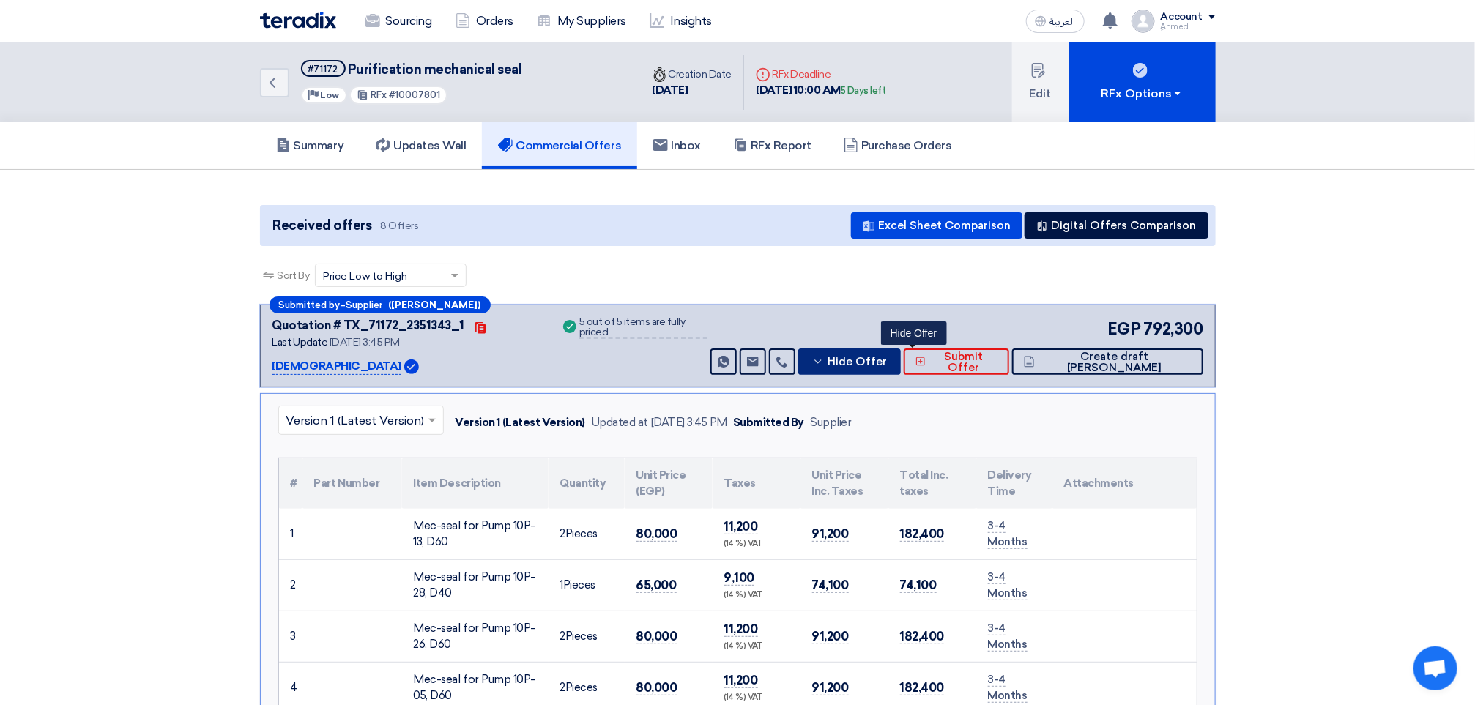
click at [887, 359] on span "Hide Offer" at bounding box center [857, 362] width 59 height 11
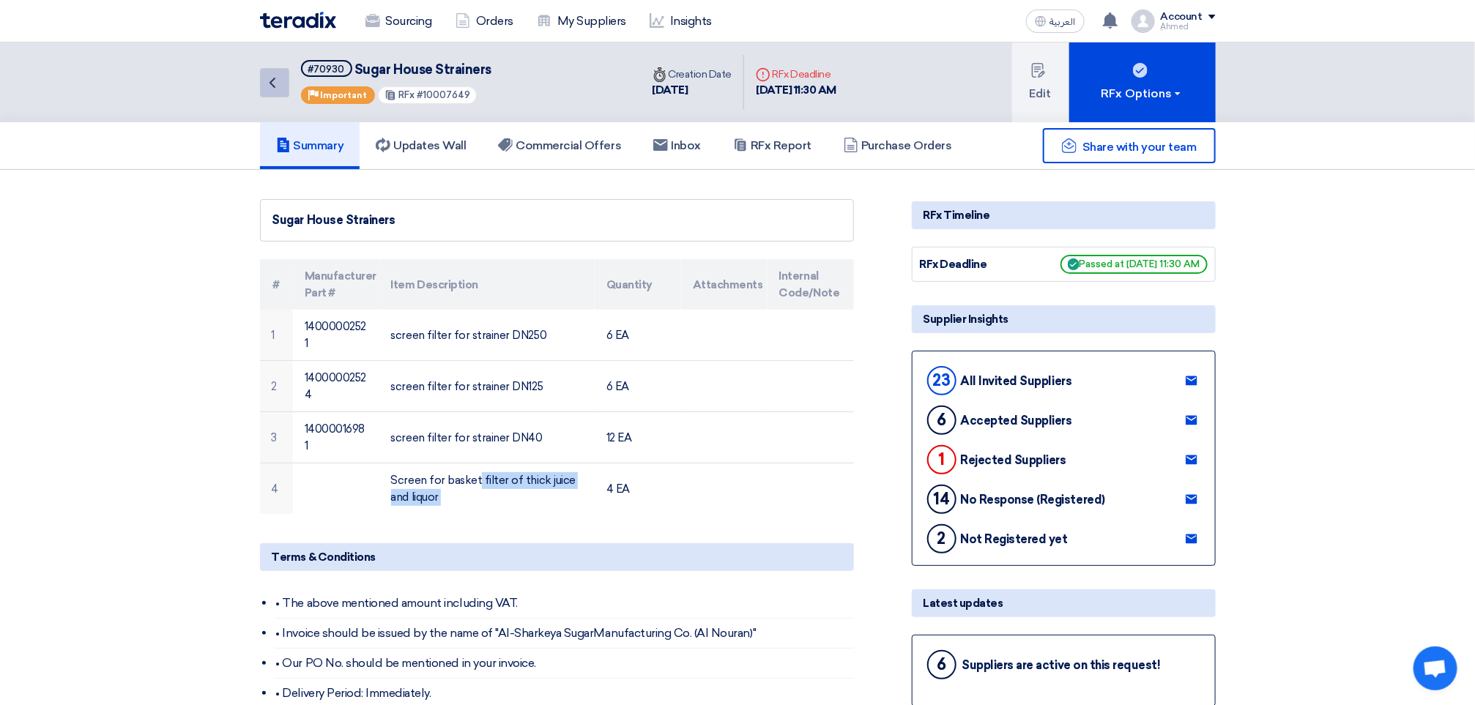
click at [281, 82] on icon "Back" at bounding box center [273, 83] width 18 height 18
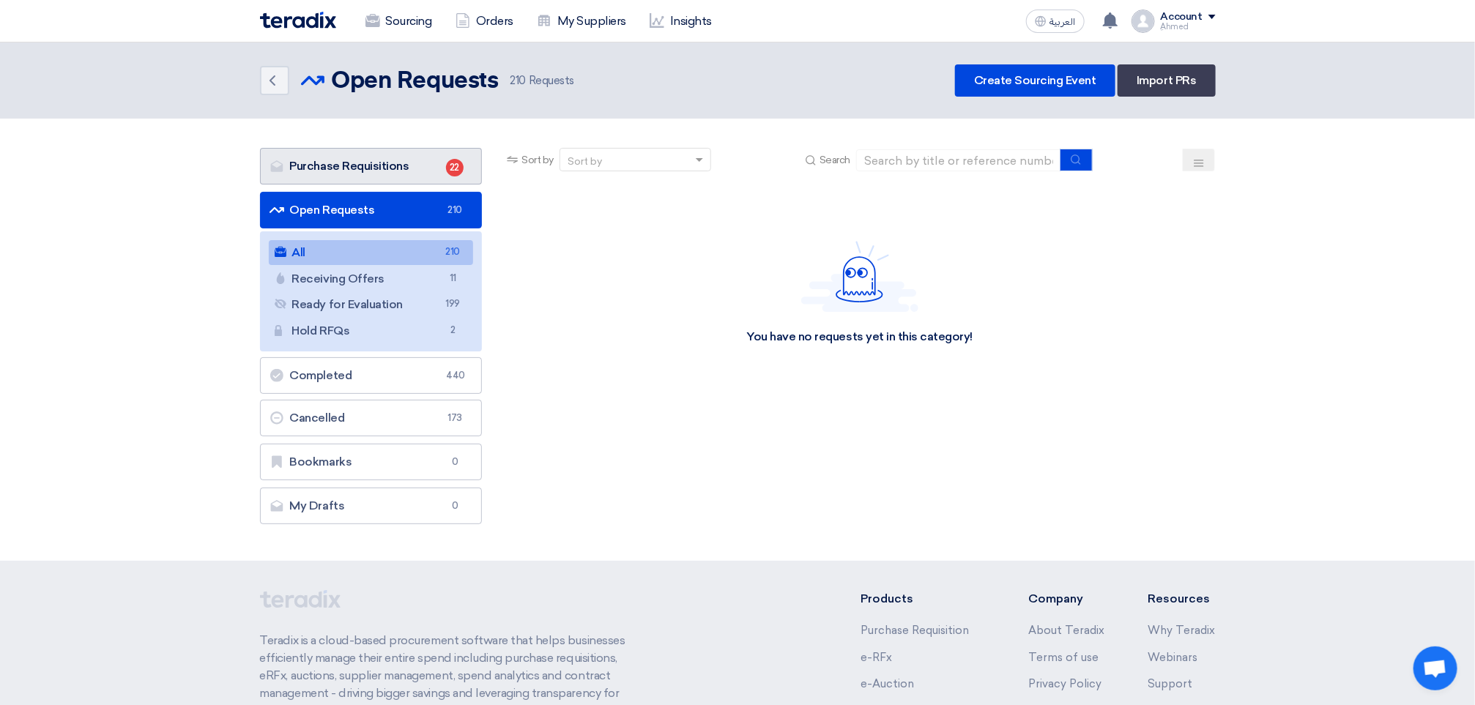
click at [422, 150] on link "Purchase Requisitions Purchase Requisitions 22" at bounding box center [371, 166] width 223 height 37
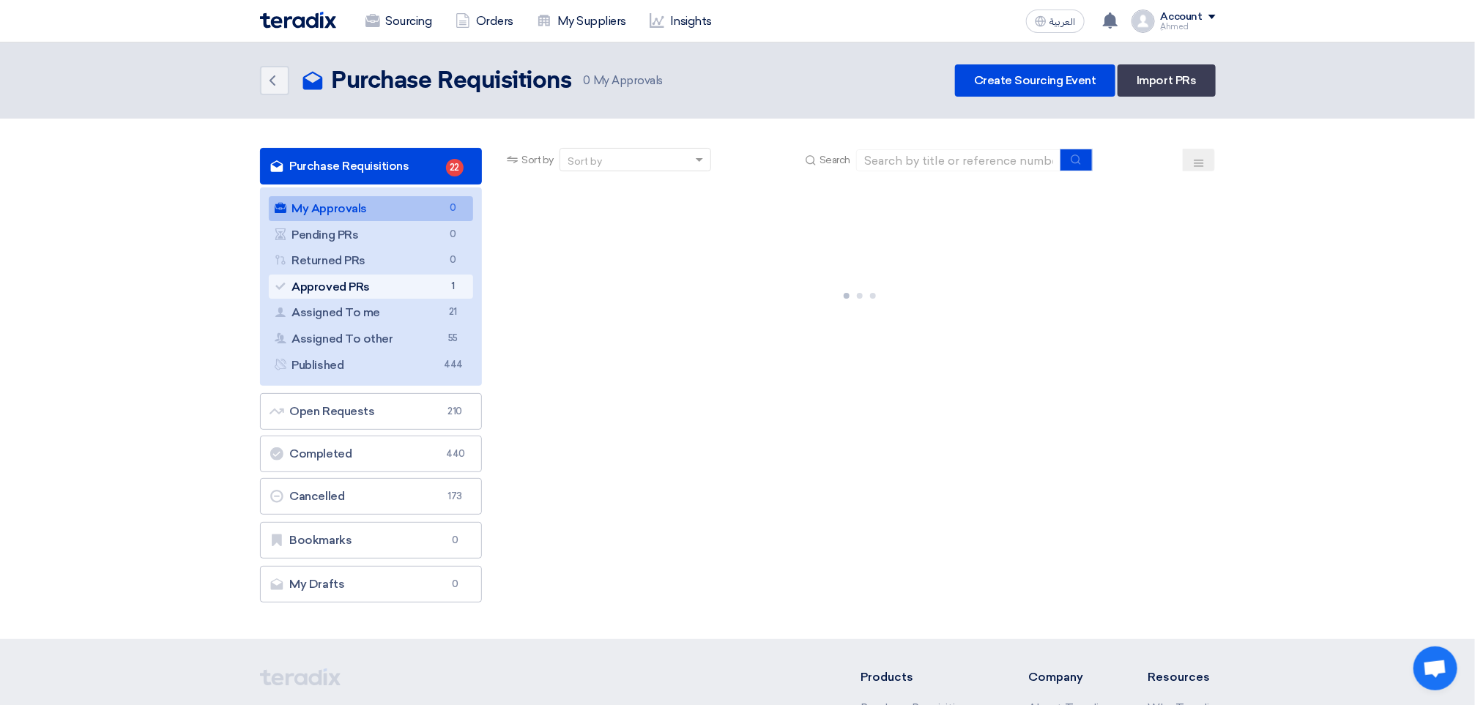
click at [429, 281] on link "Approved PRs Approved PRs 1" at bounding box center [371, 287] width 205 height 25
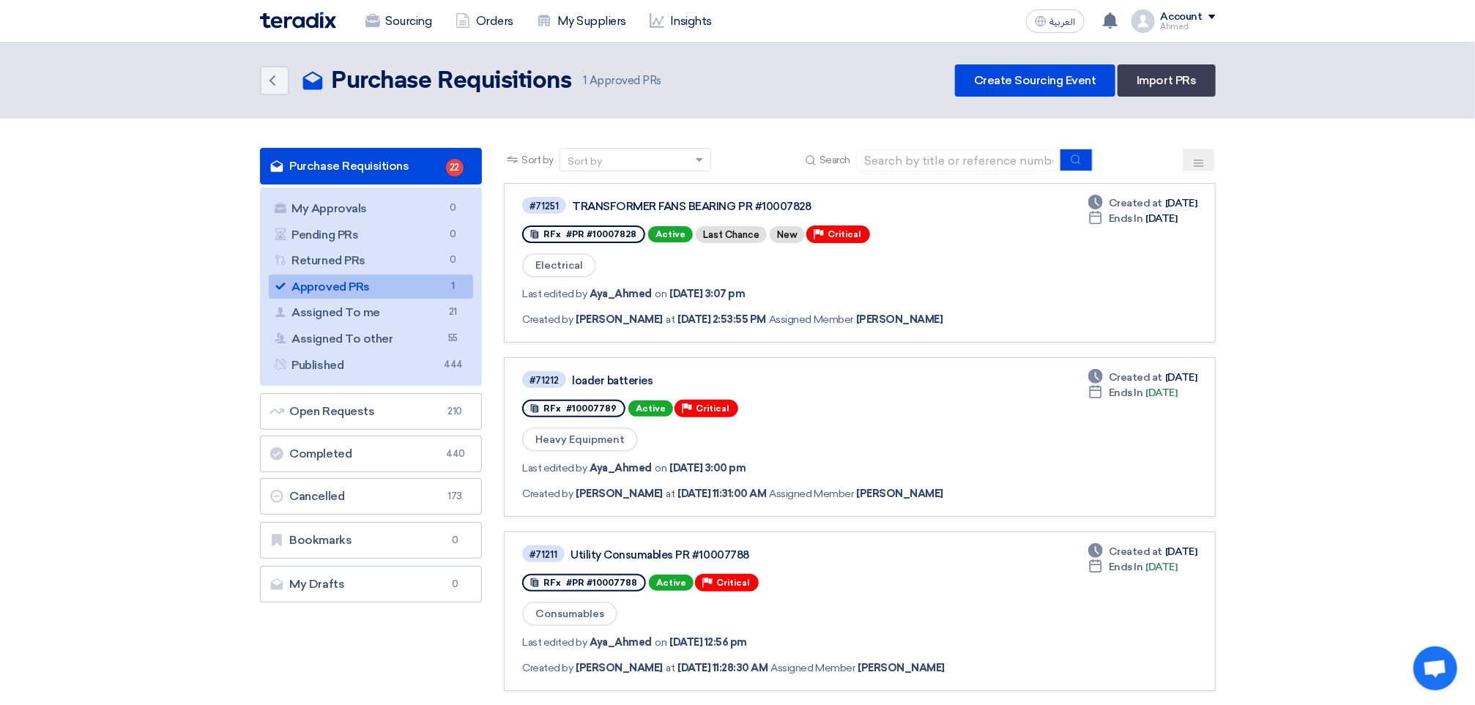
click at [383, 289] on link "Approved PRs Approved PRs 1" at bounding box center [371, 287] width 205 height 25
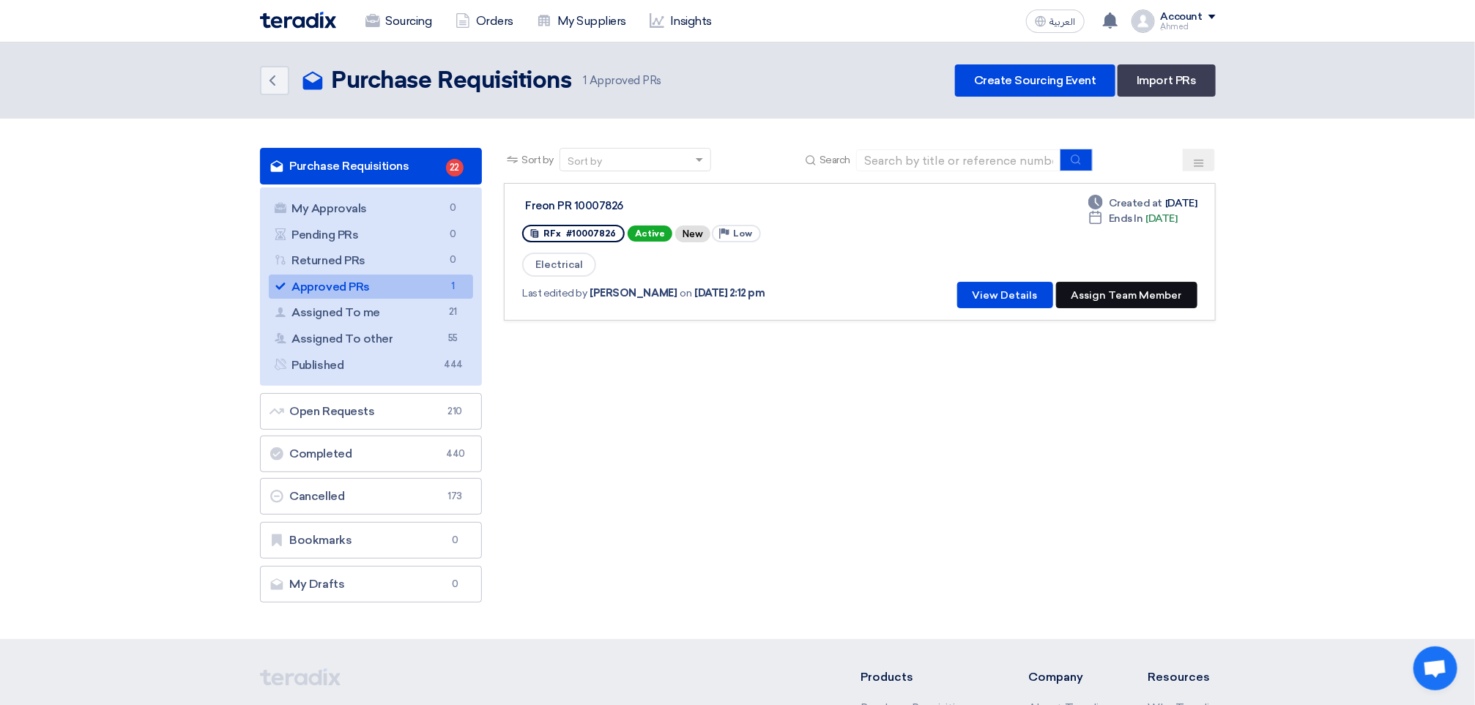
click at [1096, 282] on button "Assign Team Member" at bounding box center [1126, 295] width 141 height 26
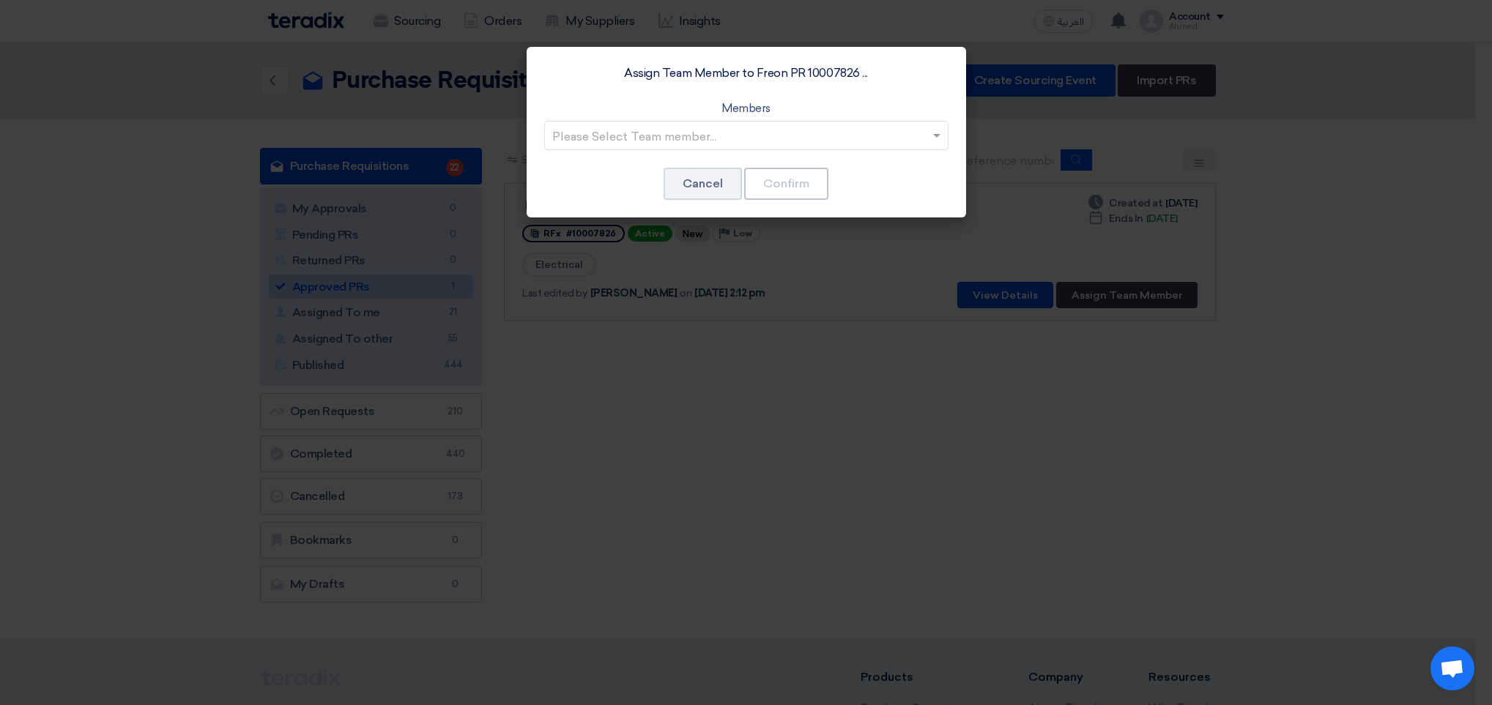
click at [623, 141] on input "text" at bounding box center [739, 137] width 374 height 24
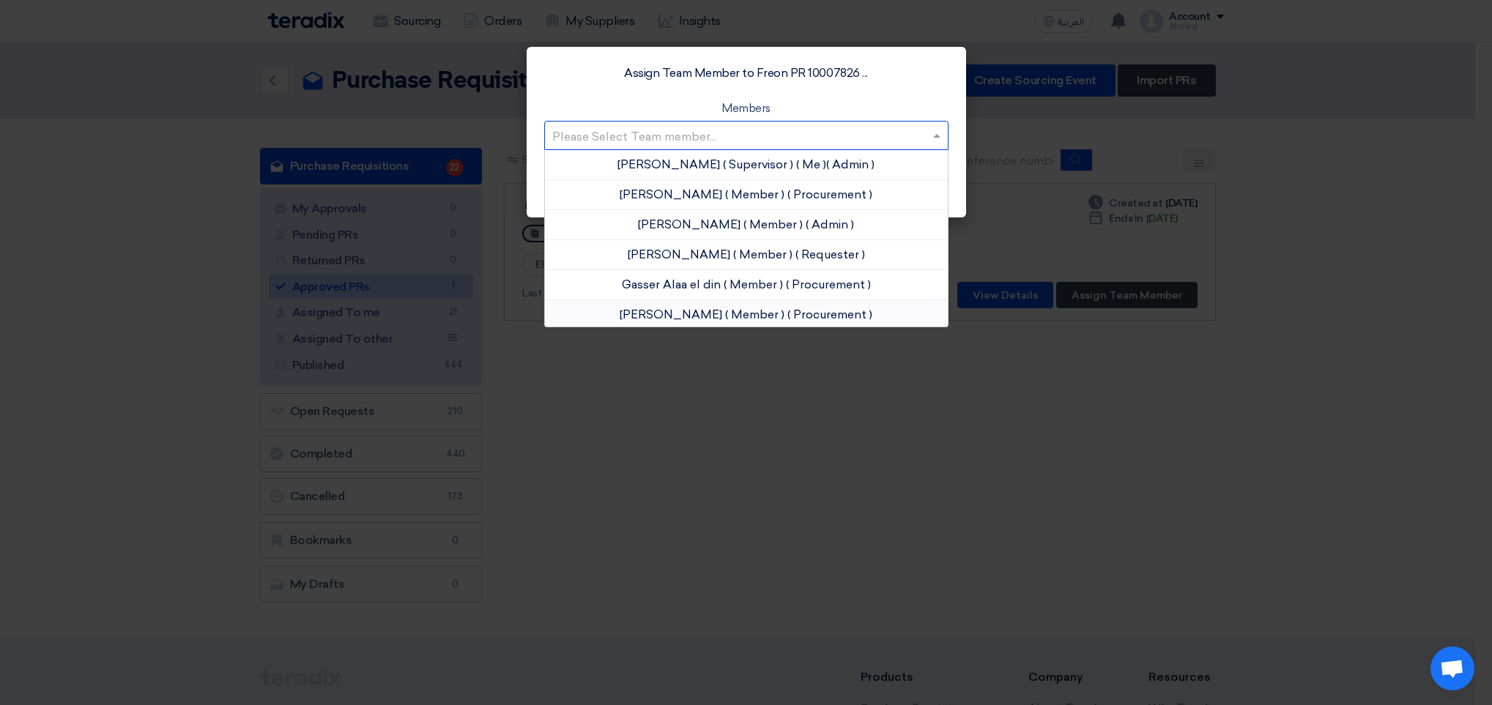
click at [695, 315] on span "[PERSON_NAME]" at bounding box center [671, 315] width 103 height 14
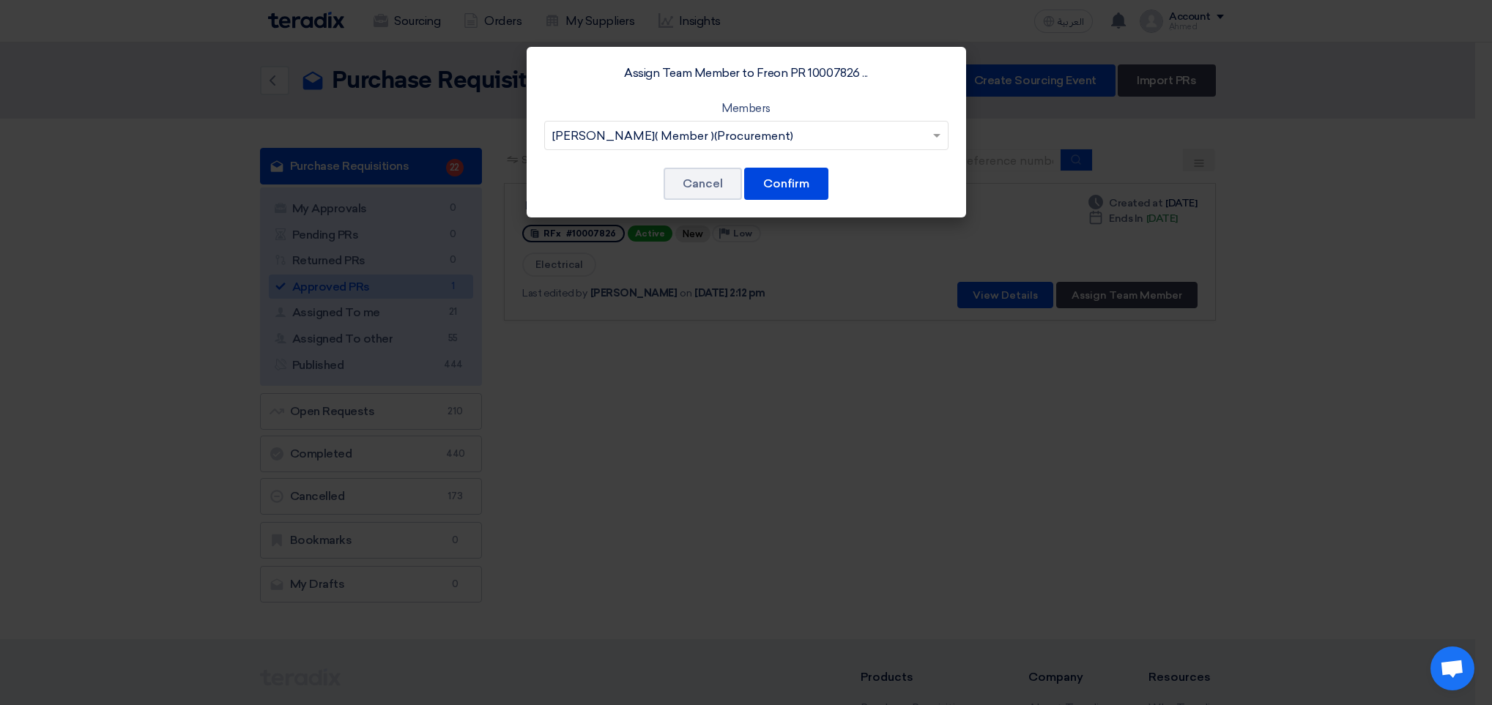
click at [828, 170] on div "Assign Team Member to Freon PR 10007826 ... Members Please Select Team member..…" at bounding box center [746, 132] width 439 height 171
drag, startPoint x: 776, startPoint y: 183, endPoint x: 791, endPoint y: 185, distance: 14.7
click at [776, 185] on button "Confirm" at bounding box center [786, 184] width 84 height 32
